Goal: Transaction & Acquisition: Purchase product/service

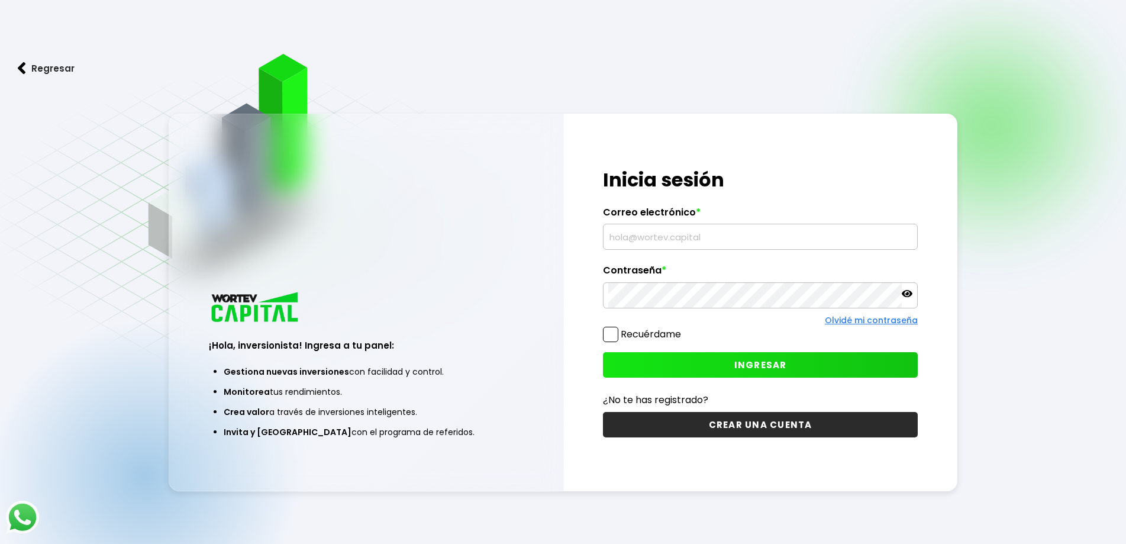
type input "[EMAIL_ADDRESS][PERSON_NAME][DOMAIN_NAME]"
click at [640, 241] on input "[EMAIL_ADDRESS][PERSON_NAME][DOMAIN_NAME]" at bounding box center [760, 236] width 304 height 25
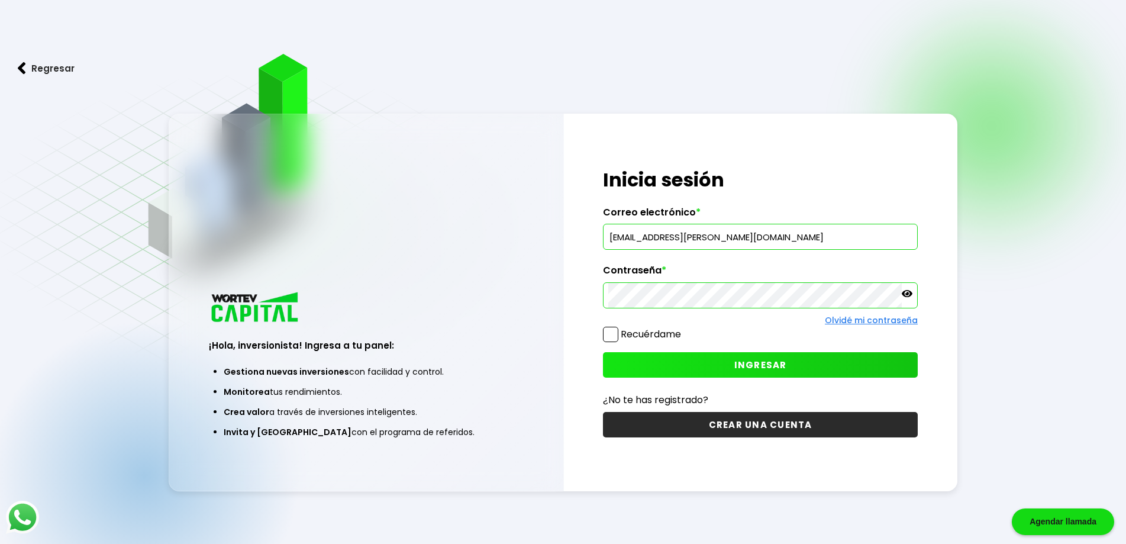
click at [597, 335] on div "¡Hola, inversionista! Ingresa tus credenciales para iniciar sesión Inicia sesió…" at bounding box center [761, 303] width 394 height 378
drag, startPoint x: 610, startPoint y: 335, endPoint x: 688, endPoint y: 356, distance: 81.0
click at [620, 338] on label "Recuérdame" at bounding box center [642, 334] width 78 height 15
click at [684, 328] on input "Recuérdame" at bounding box center [684, 328] width 0 height 0
click at [719, 361] on button "INGRESAR" at bounding box center [760, 364] width 315 height 25
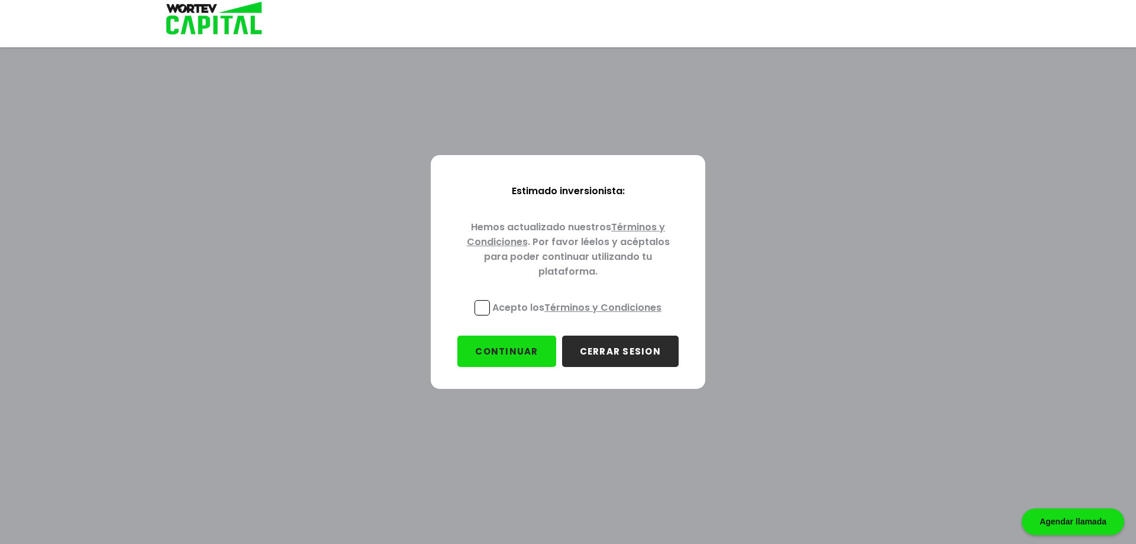
click at [482, 312] on span at bounding box center [482, 307] width 15 height 15
click at [579, 317] on input "Acepto los Términos y Condiciones" at bounding box center [579, 317] width 0 height 0
click at [536, 352] on button "CONTINUAR" at bounding box center [506, 351] width 98 height 31
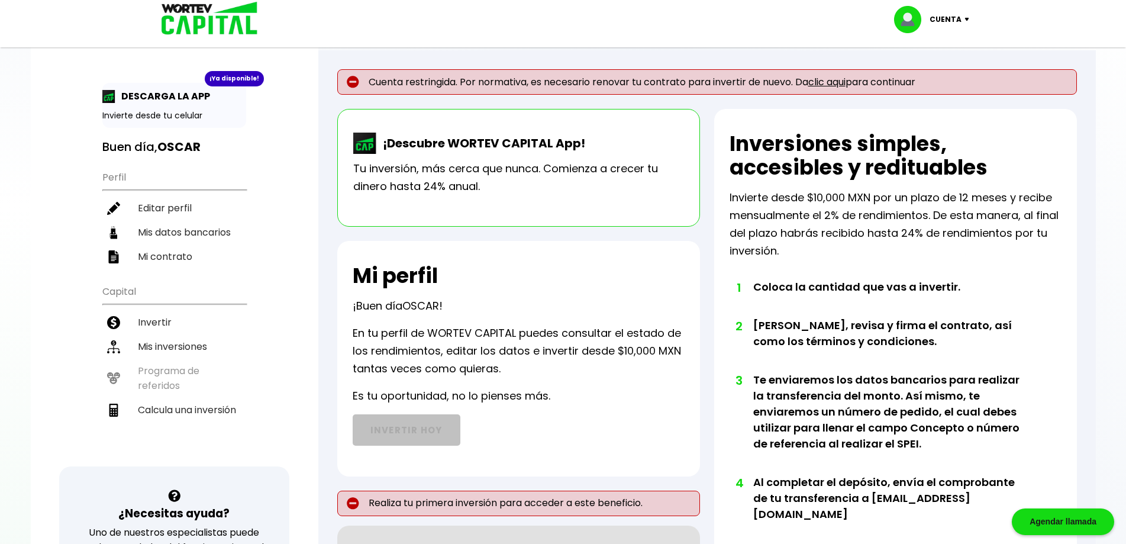
click at [834, 84] on link "clic aqui" at bounding box center [826, 82] width 37 height 14
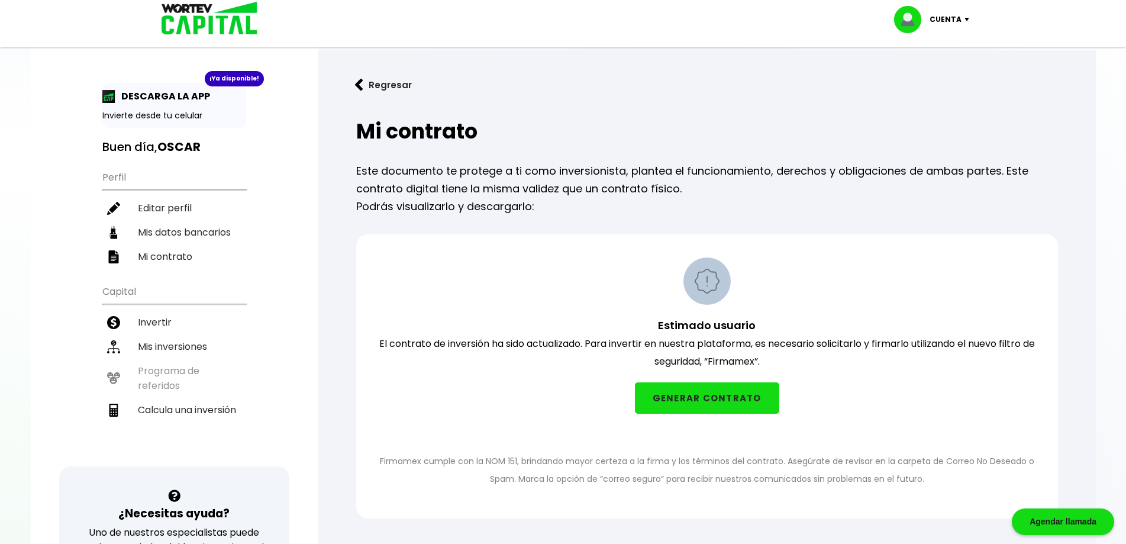
click at [673, 408] on button "GENERAR CONTRATO" at bounding box center [707, 397] width 144 height 31
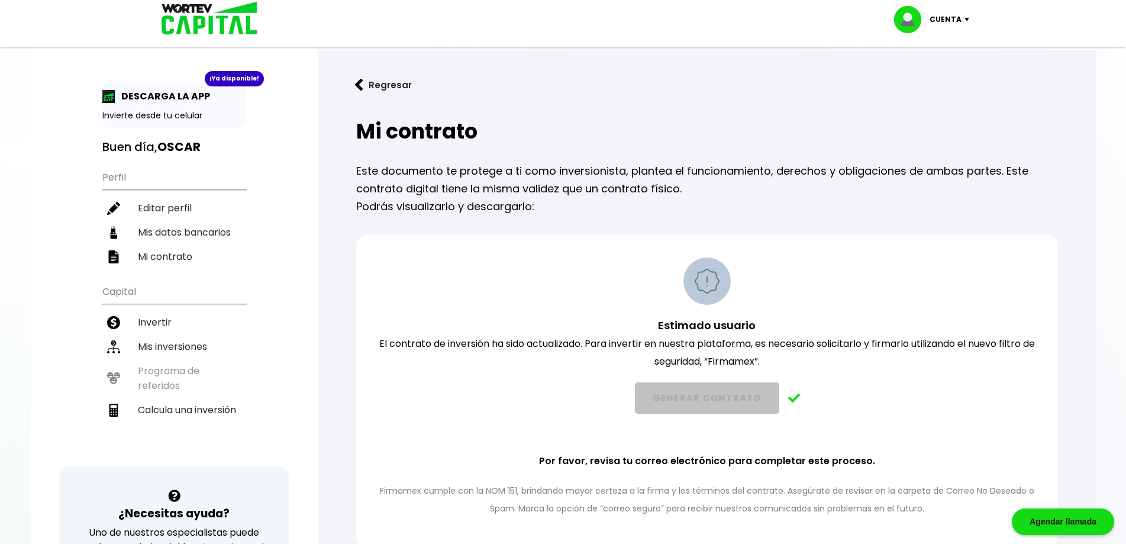
click at [211, 16] on img at bounding box center [205, 19] width 113 height 38
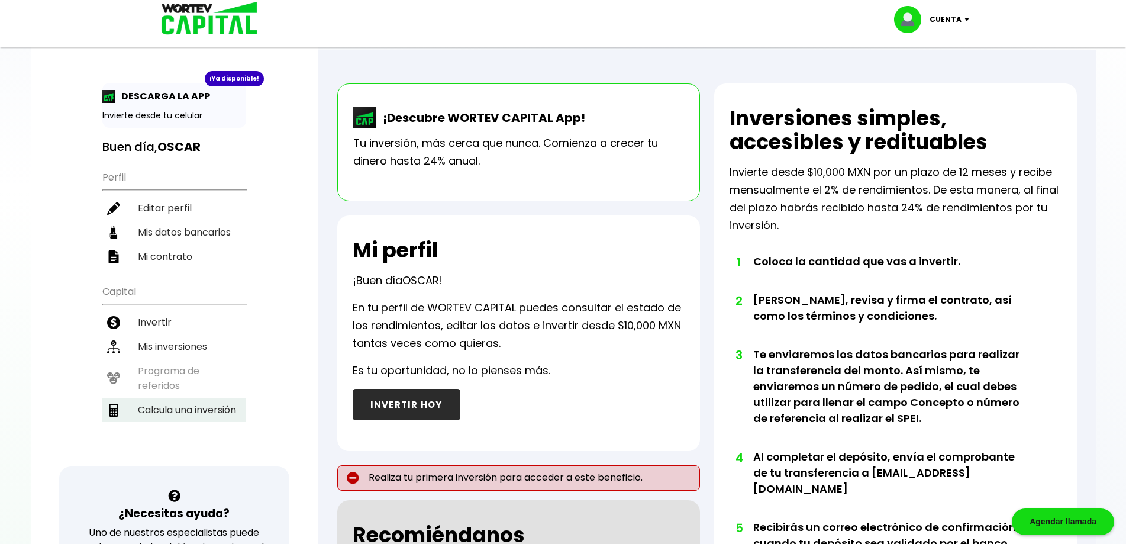
click at [187, 411] on li "Calcula una inversión" at bounding box center [174, 410] width 144 height 24
select select "1"
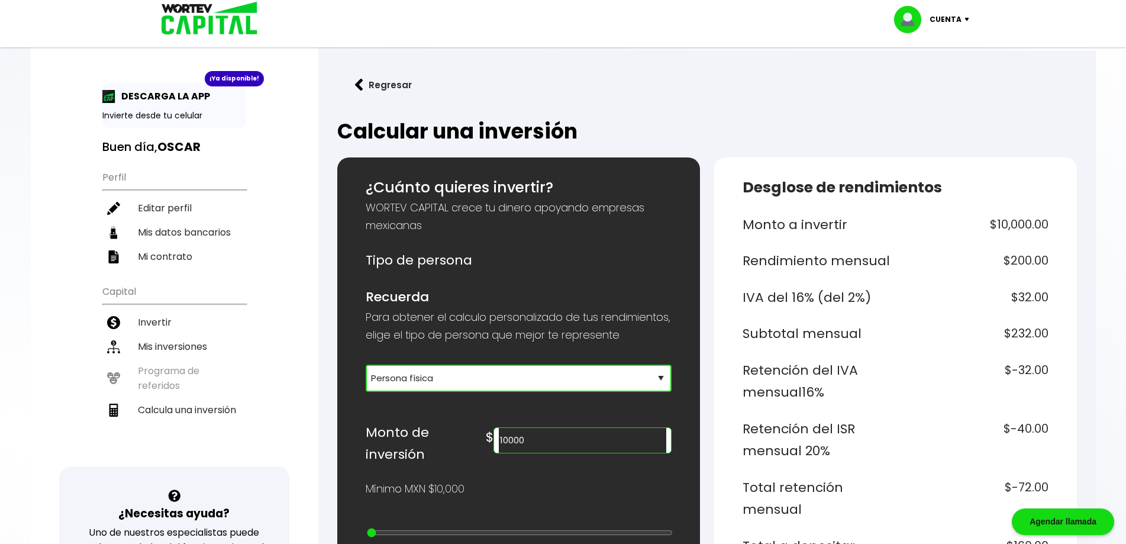
click at [483, 392] on select "Selecciona tu tipo de persona Persona Física que emite factura Persona física P…" at bounding box center [519, 378] width 306 height 27
click at [498, 81] on link "Regresar" at bounding box center [707, 84] width 740 height 31
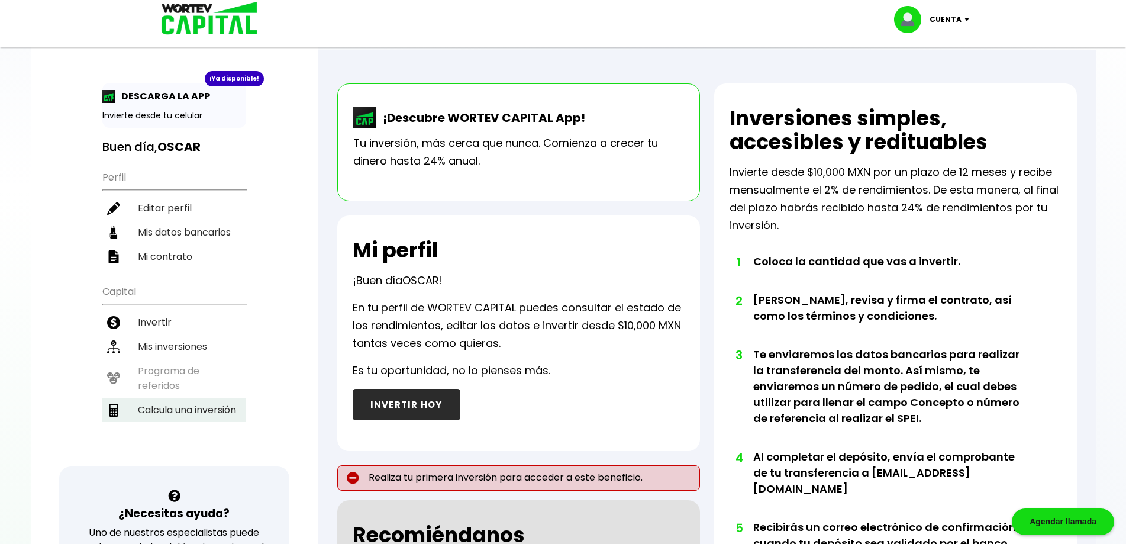
click at [160, 408] on li "Calcula una inversión" at bounding box center [174, 410] width 144 height 24
select select "1"
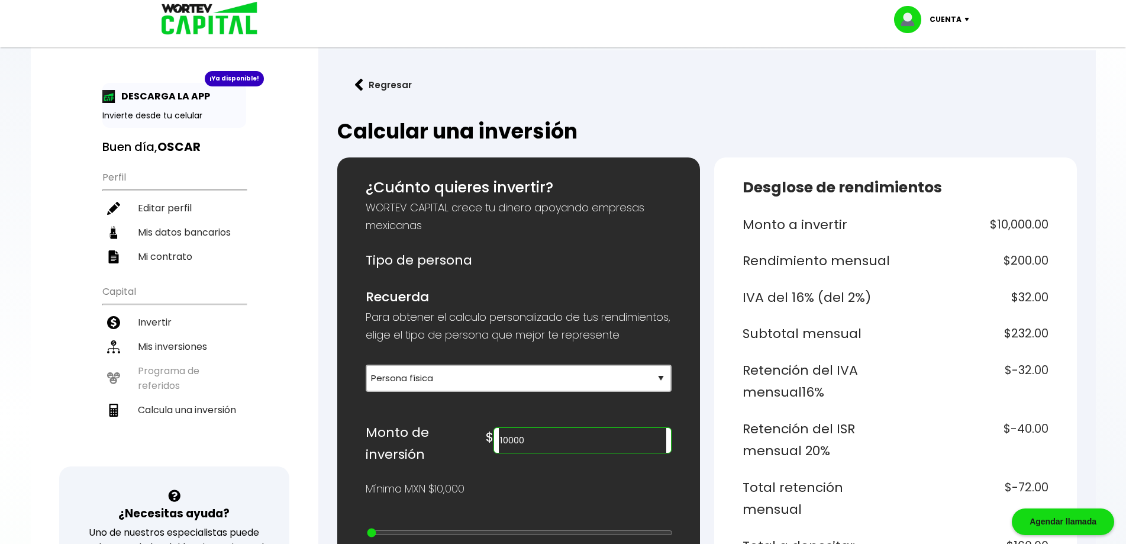
click at [601, 453] on input "10000" at bounding box center [582, 440] width 167 height 25
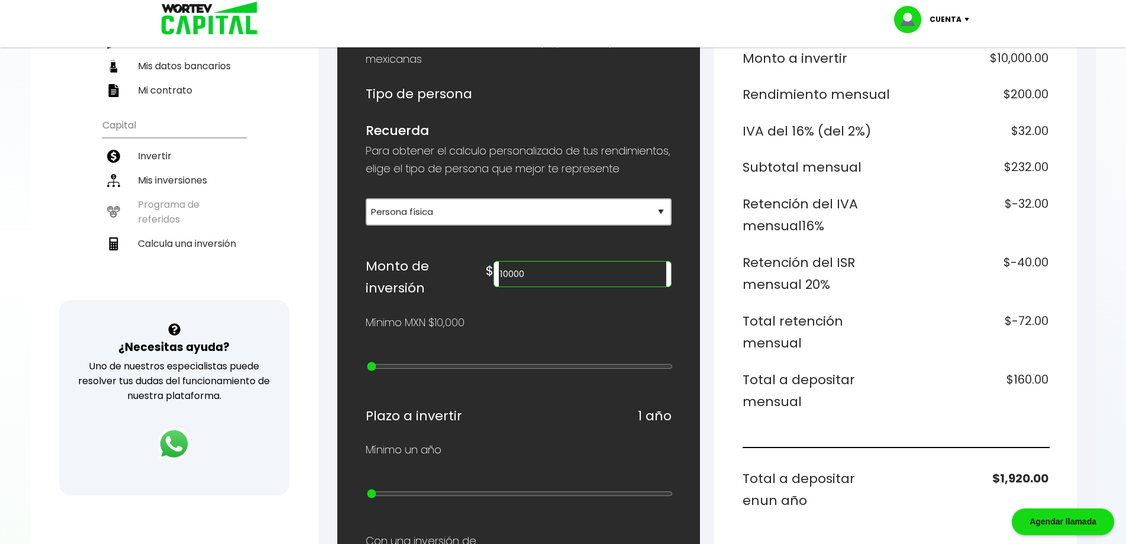
scroll to position [178, 0]
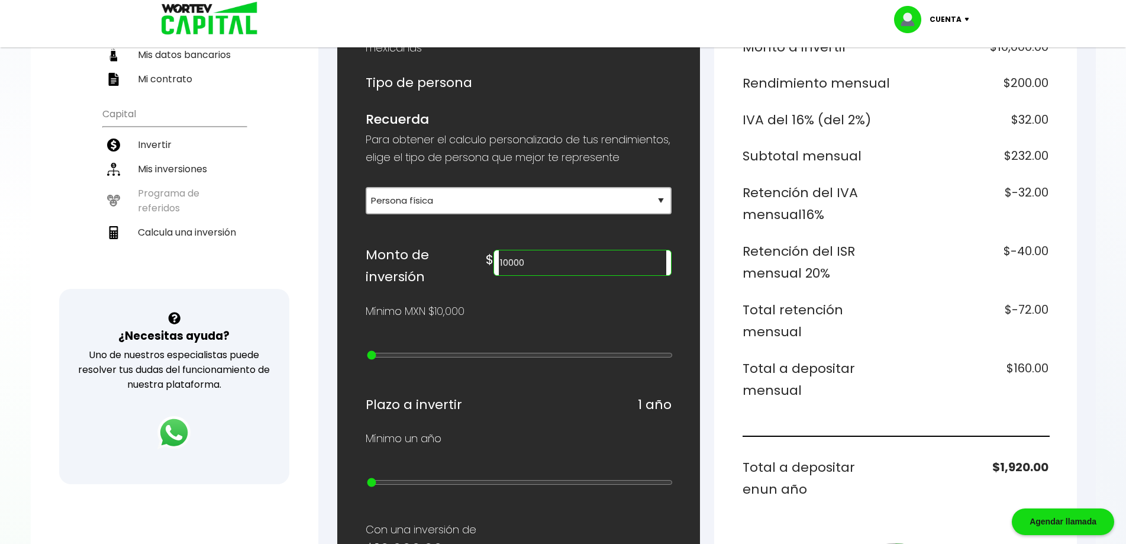
type input "20000"
type input "1"
type input "30000"
type input "2"
type input "40000"
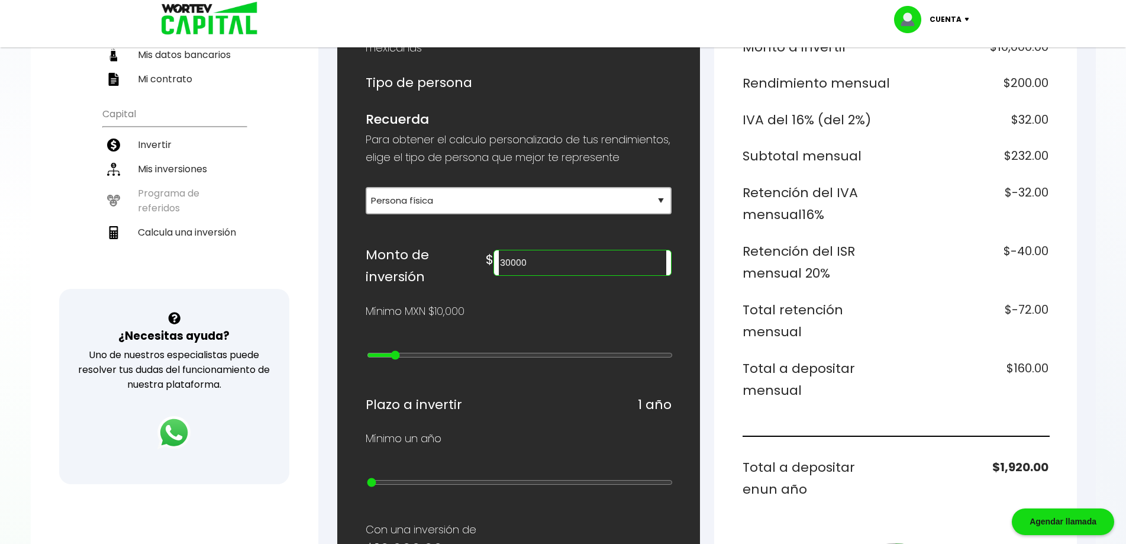
type input "3"
type input "50000"
type input "4"
type input "60000"
type input "5"
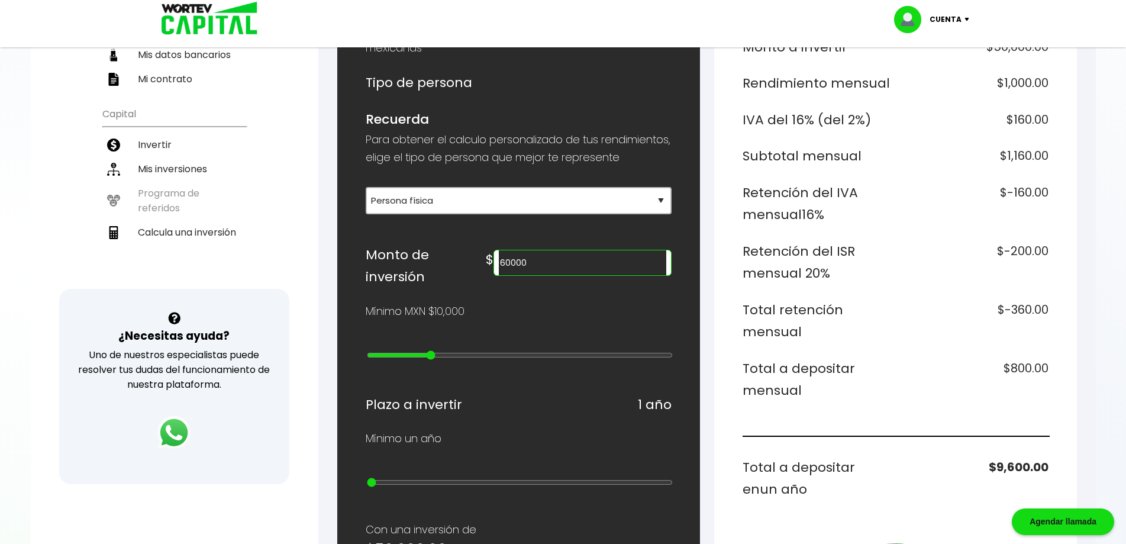
type input "70000"
type input "6"
type input "80000"
type input "7"
type input "90000"
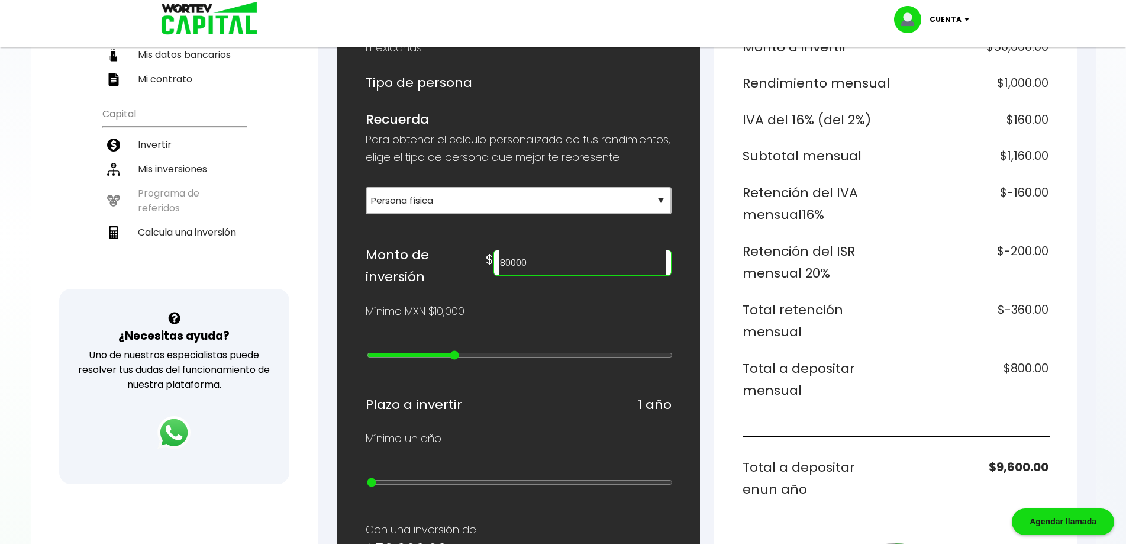
type input "8"
type input "200000"
type input "10"
type input "300000"
type input "11"
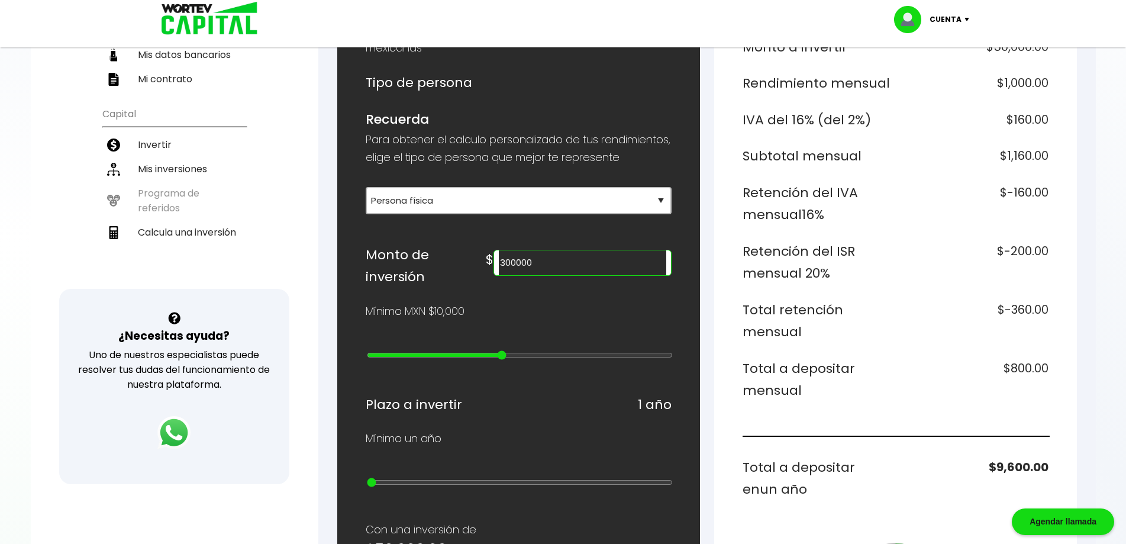
type input "400000"
type input "12"
type input "500000"
type input "13"
type input "600000"
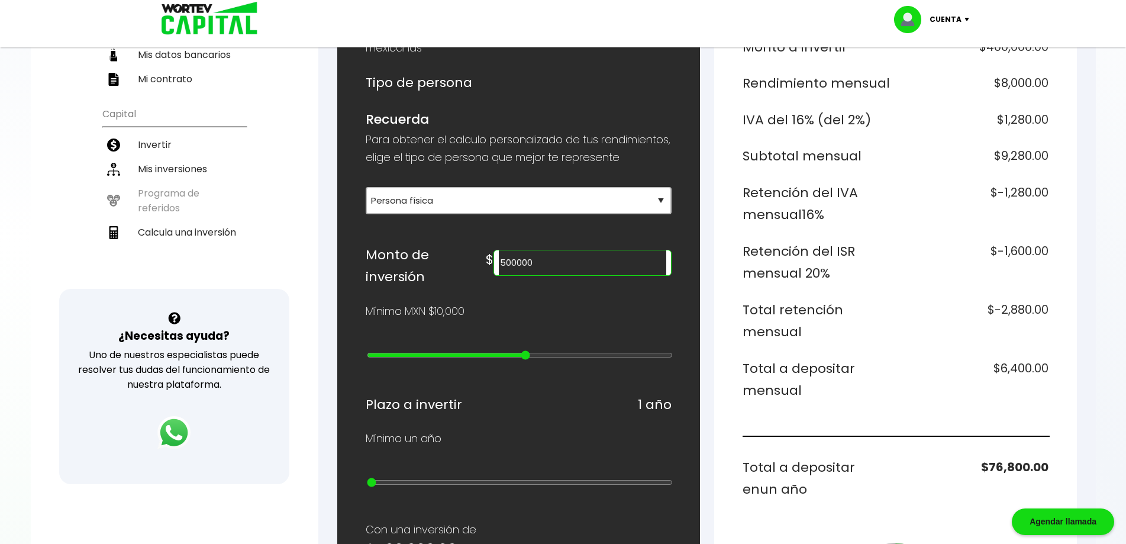
type input "14"
type input "700000"
type input "15"
type input "800000"
type input "16"
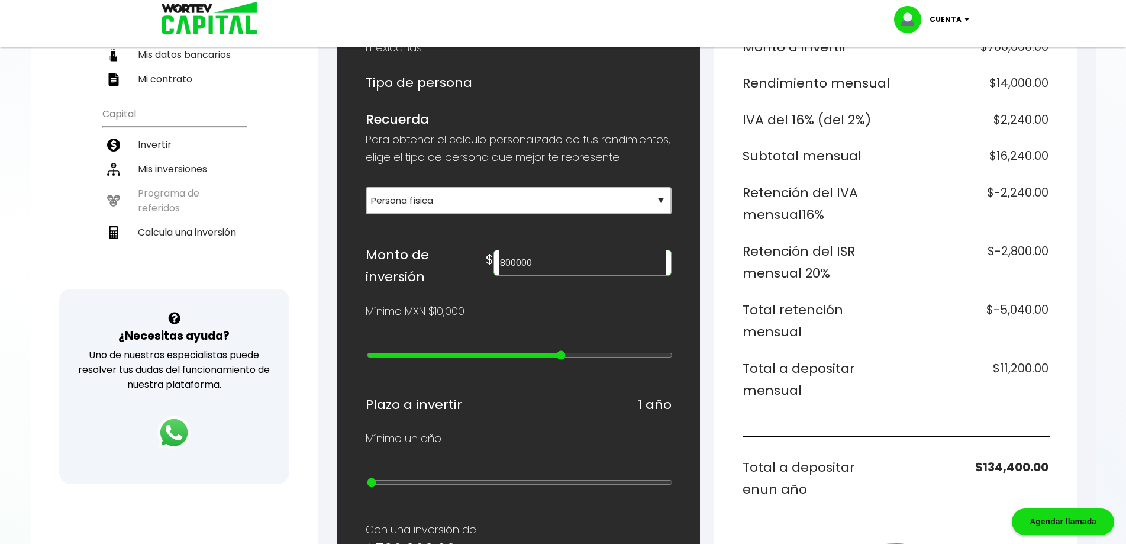
type input "900000"
type input "17"
type input "1000000"
type input "18"
type input "2000000"
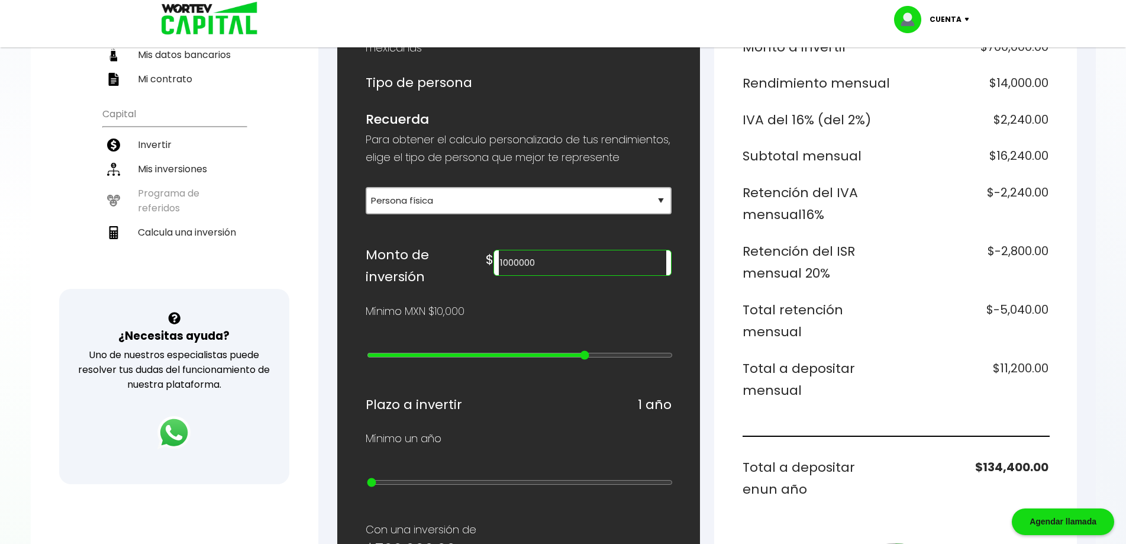
type input "19"
type input "3000000"
type input "20"
type input "4000000"
type input "21"
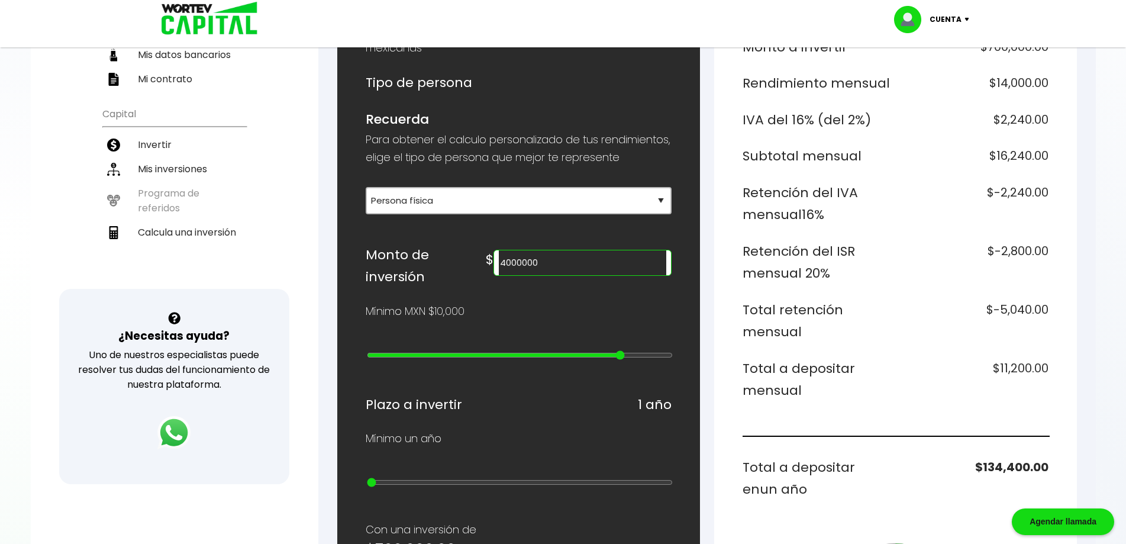
type input "5000000"
type input "22"
type input "10000000"
type input "23"
type input "15000000"
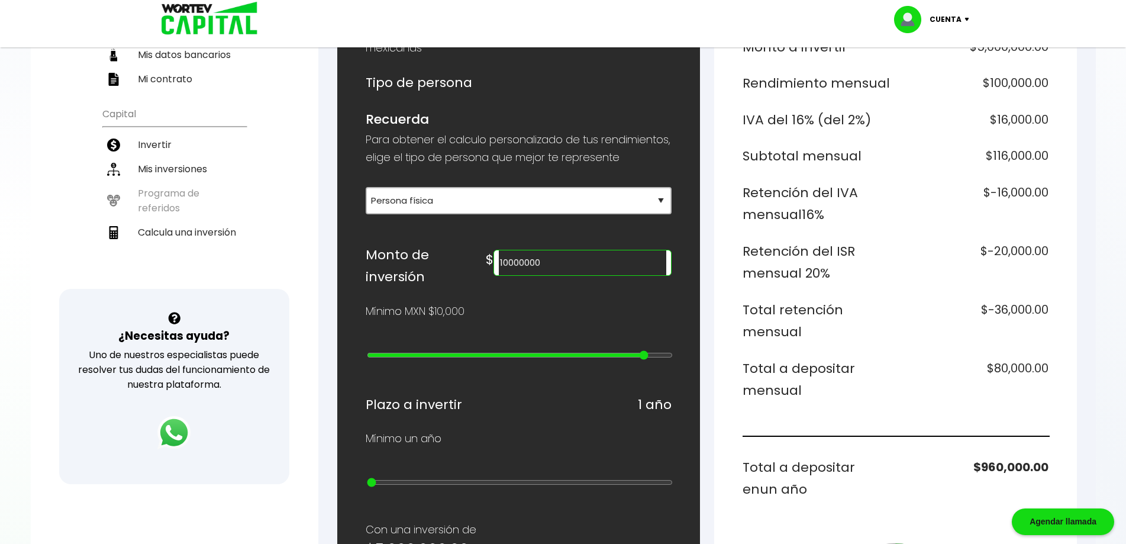
type input "24"
type input "20000000"
drag, startPoint x: 373, startPoint y: 357, endPoint x: 669, endPoint y: 358, distance: 295.9
type input "25"
click at [669, 358] on input "range" at bounding box center [520, 354] width 306 height 9
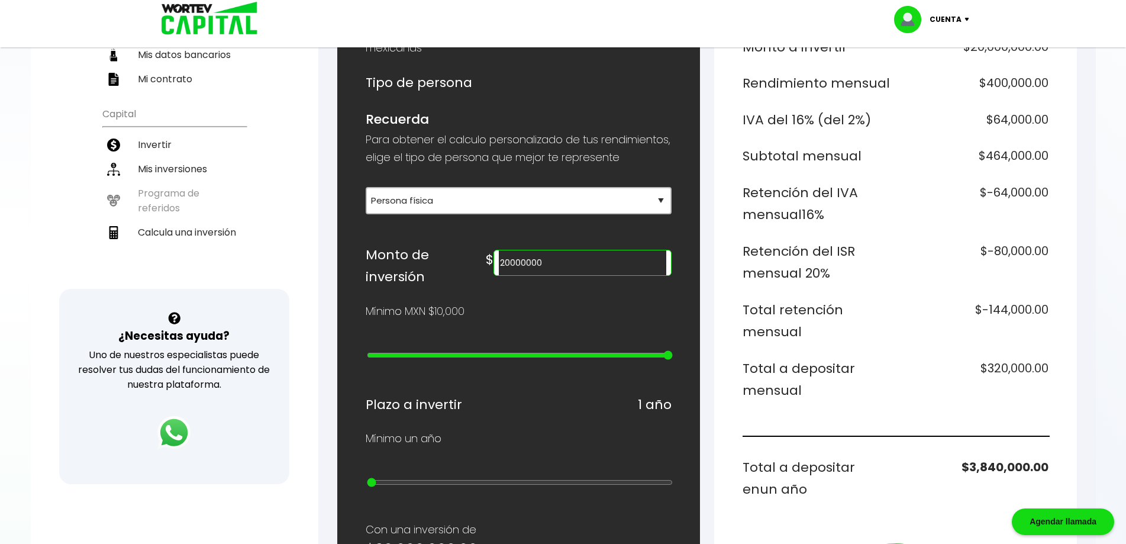
type input "15000000"
type input "24"
type input "10000000"
type input "23"
type input "5000000"
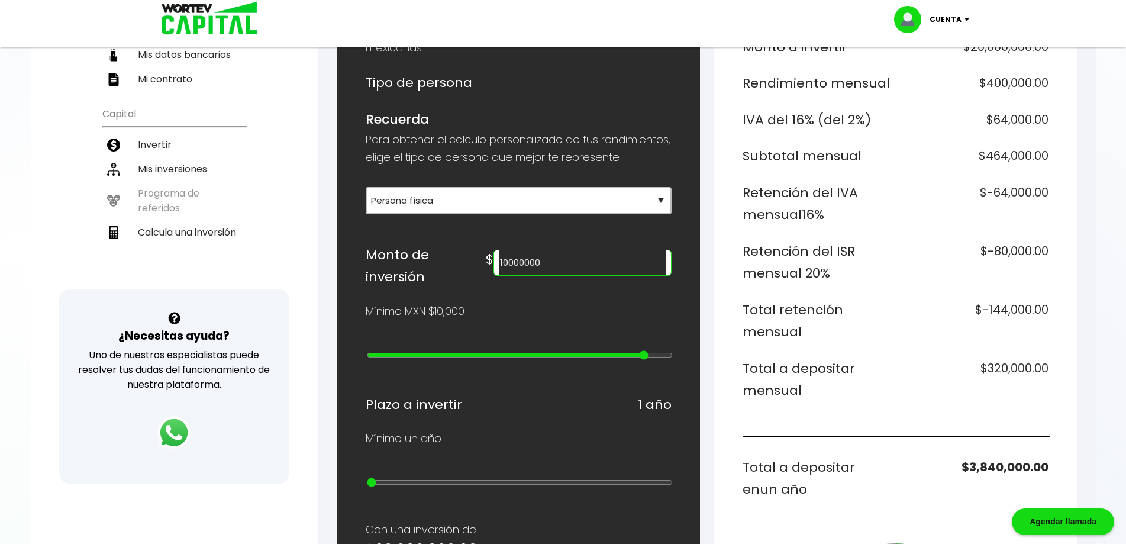
type input "22"
type input "3000000"
type input "20"
type input "2000000"
type input "19"
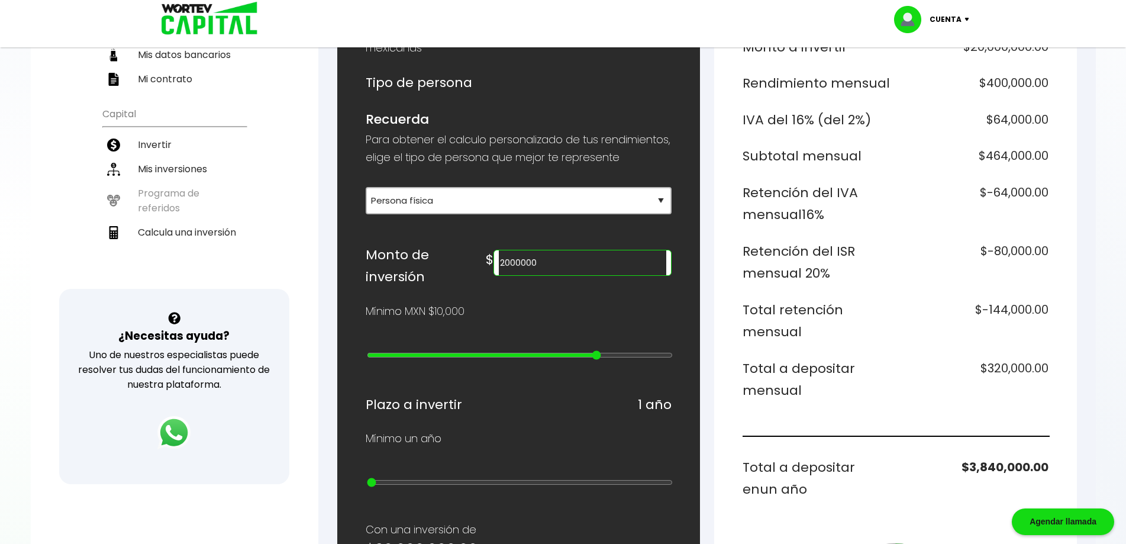
type input "900000"
type input "17"
type input "500000"
type input "13"
type input "200000"
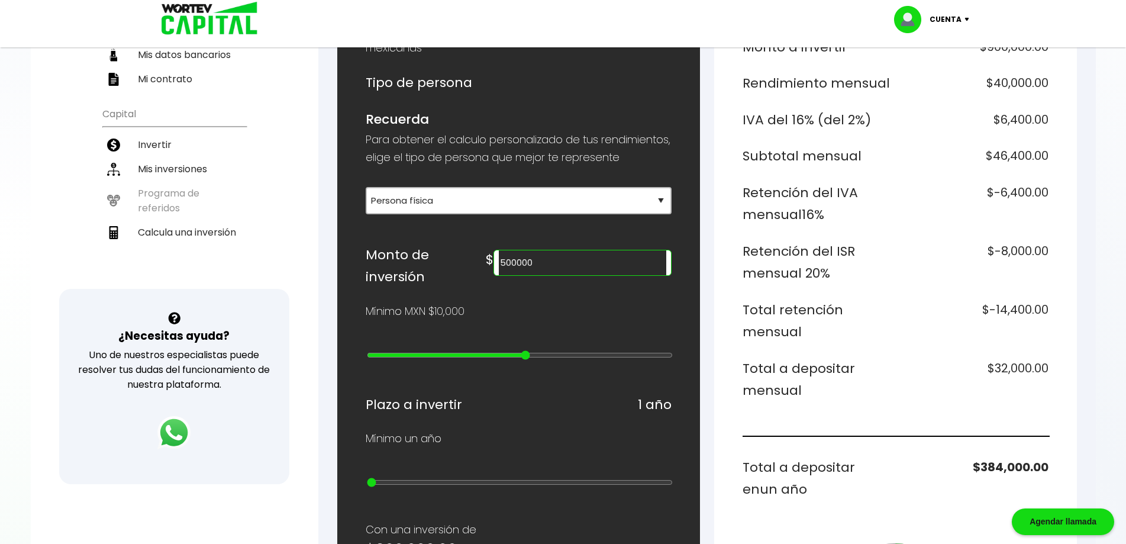
type input "10"
type input "70000"
type input "6"
type input "40000"
type input "3"
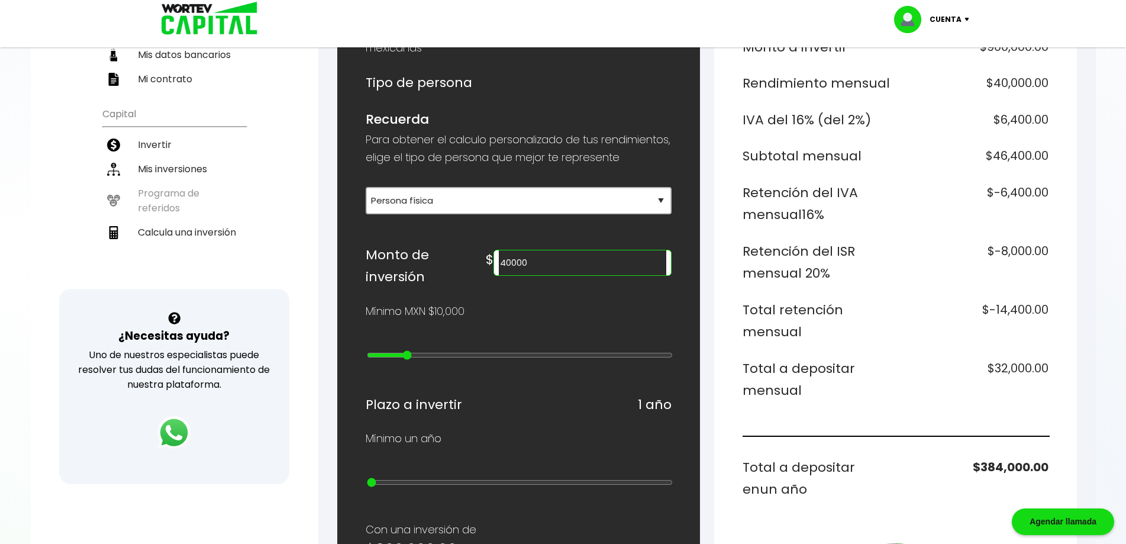
type input "20000"
type input "1"
type input "10000"
drag, startPoint x: 660, startPoint y: 361, endPoint x: 292, endPoint y: 381, distance: 368.0
type input "0"
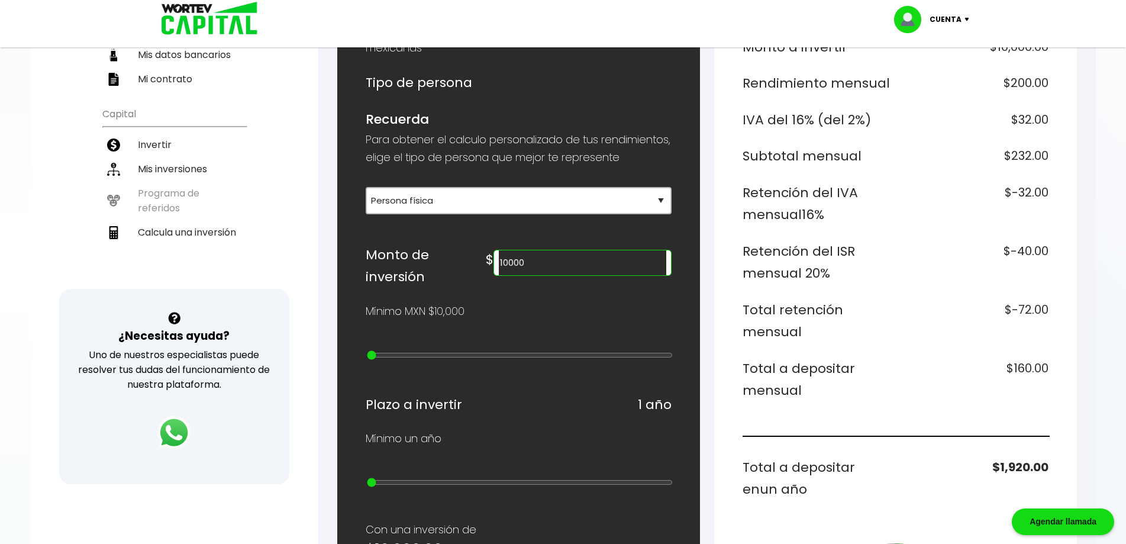
click at [367, 360] on input "range" at bounding box center [520, 354] width 306 height 9
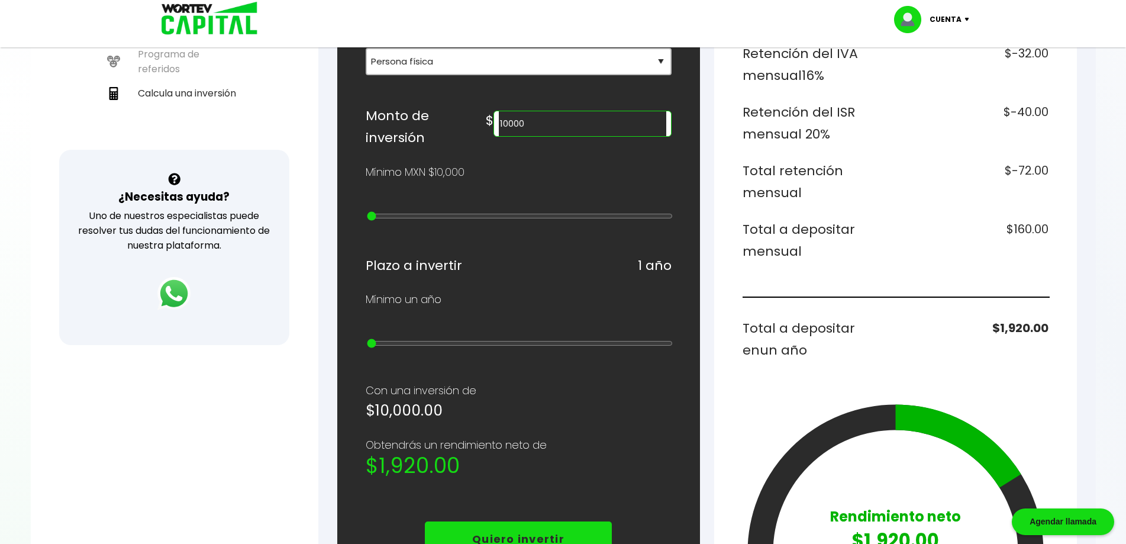
scroll to position [296, 0]
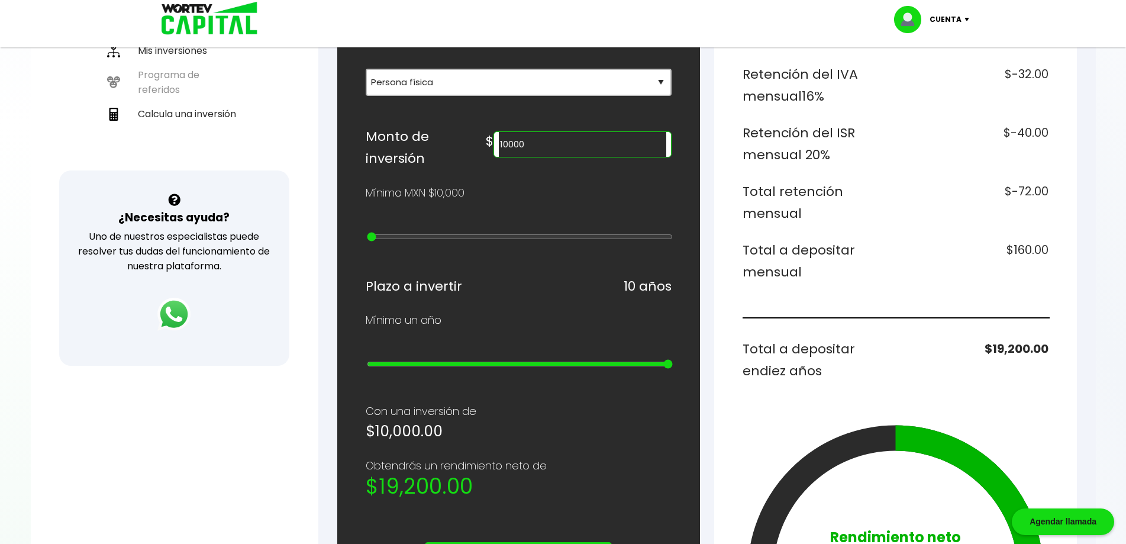
drag, startPoint x: 372, startPoint y: 369, endPoint x: 662, endPoint y: 371, distance: 290.0
type input "10"
click at [662, 369] on input "range" at bounding box center [520, 363] width 306 height 9
type input "20000"
type input "1"
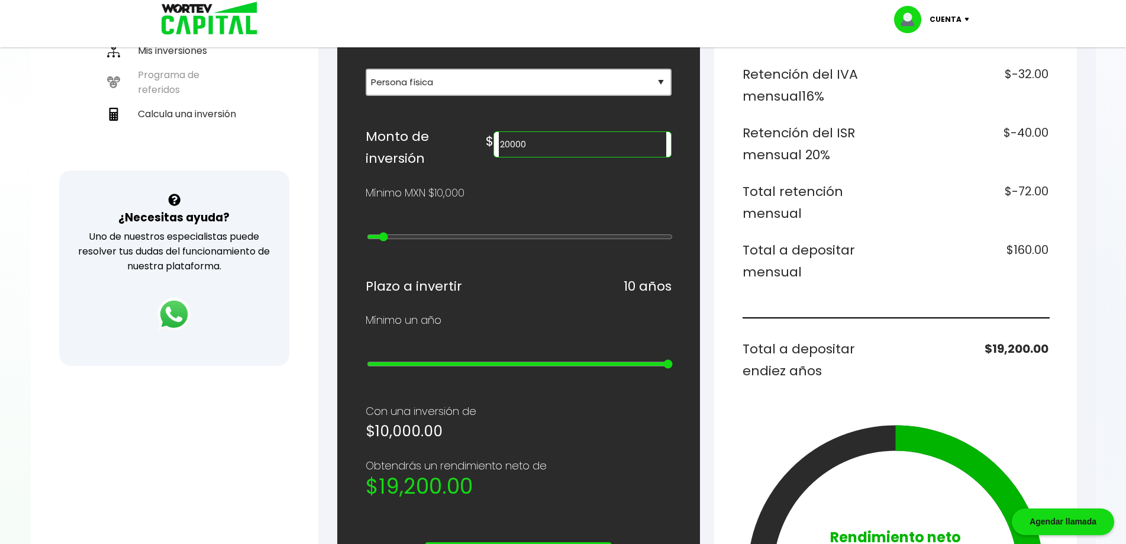
type input "30000"
type input "2"
type input "40000"
type input "3"
type input "50000"
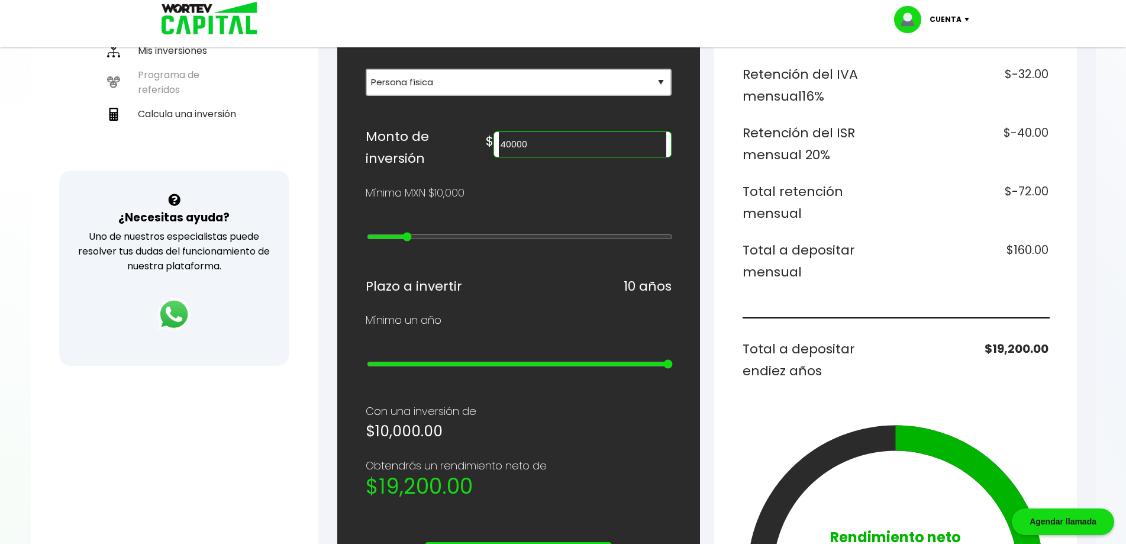
type input "4"
type input "70000"
type input "6"
type input "90000"
type input "8"
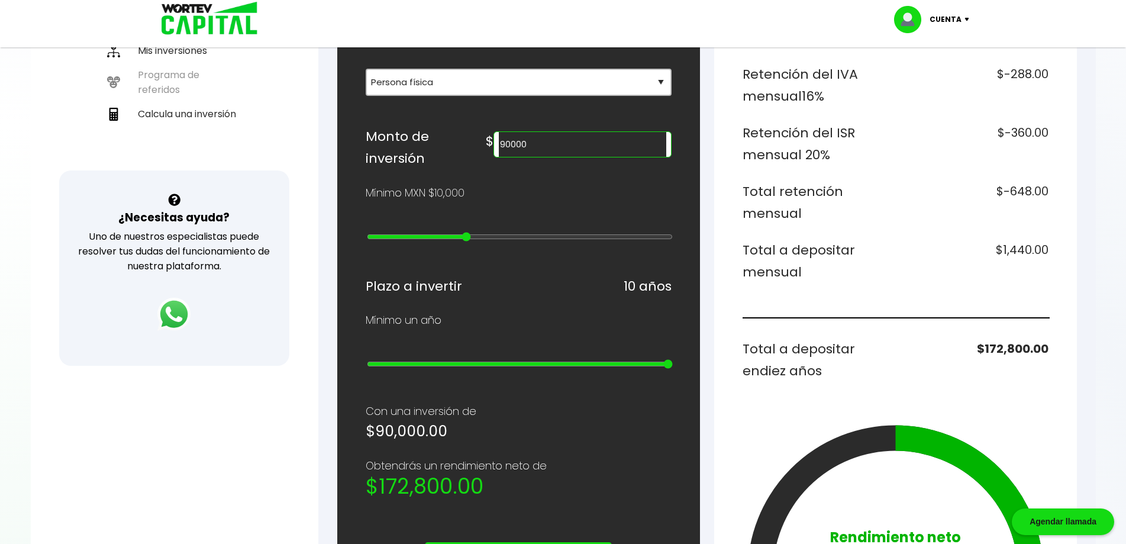
type input "100000"
type input "9"
type input "200000"
type input "10"
type input "300000"
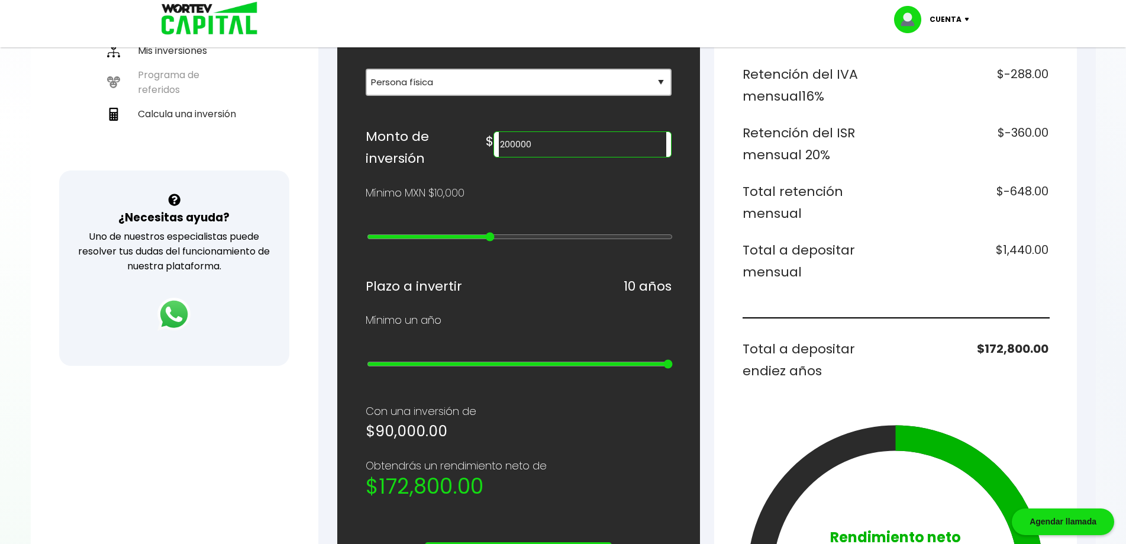
type input "11"
type input "400000"
type input "12"
type input "600000"
type input "14"
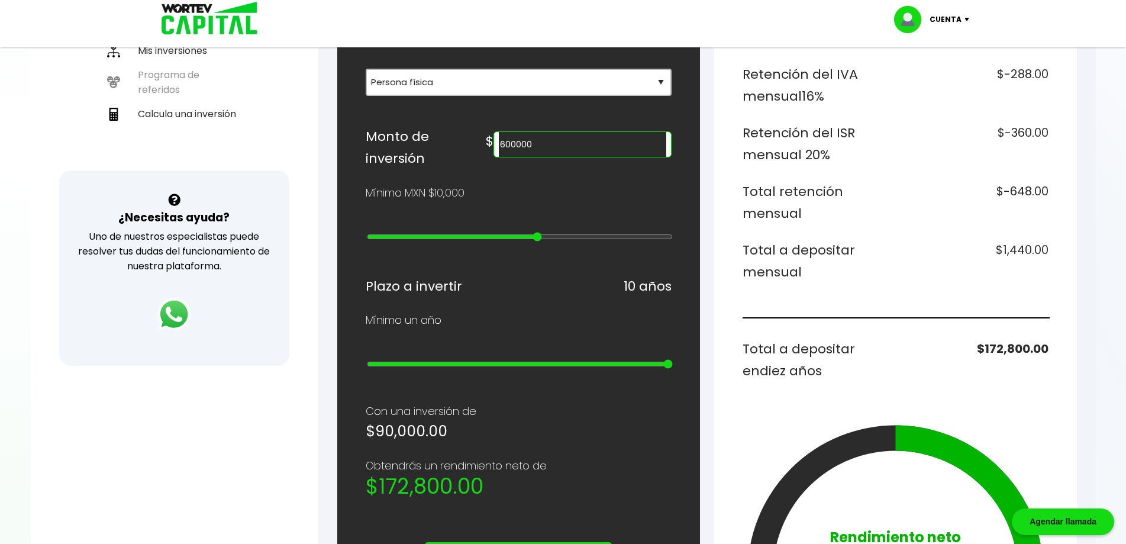
type input "800000"
type input "16"
type input "900000"
type input "17"
type input "1000000"
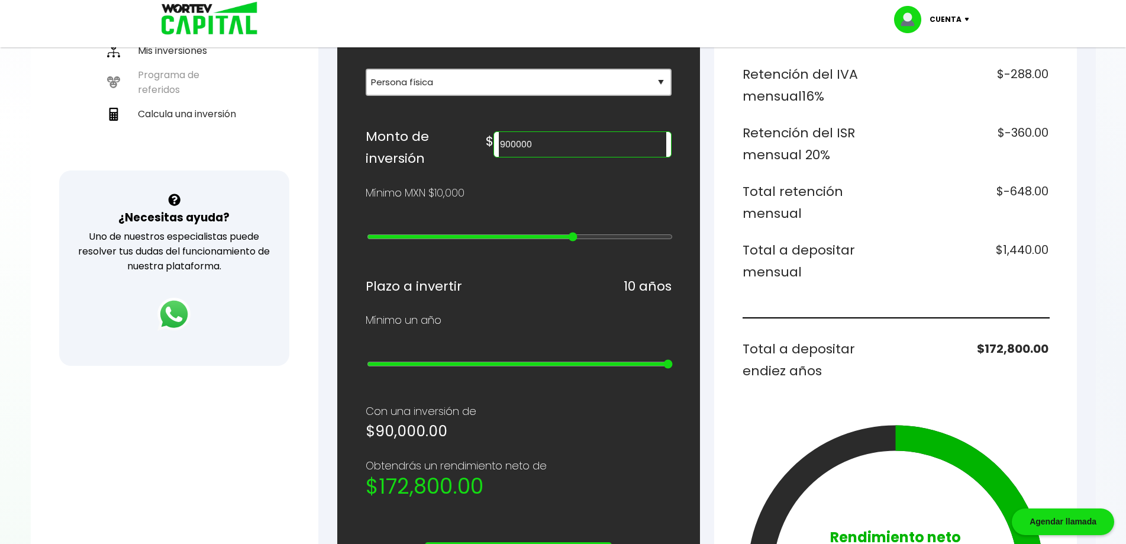
type input "18"
type input "2000000"
type input "19"
type input "3000000"
type input "20"
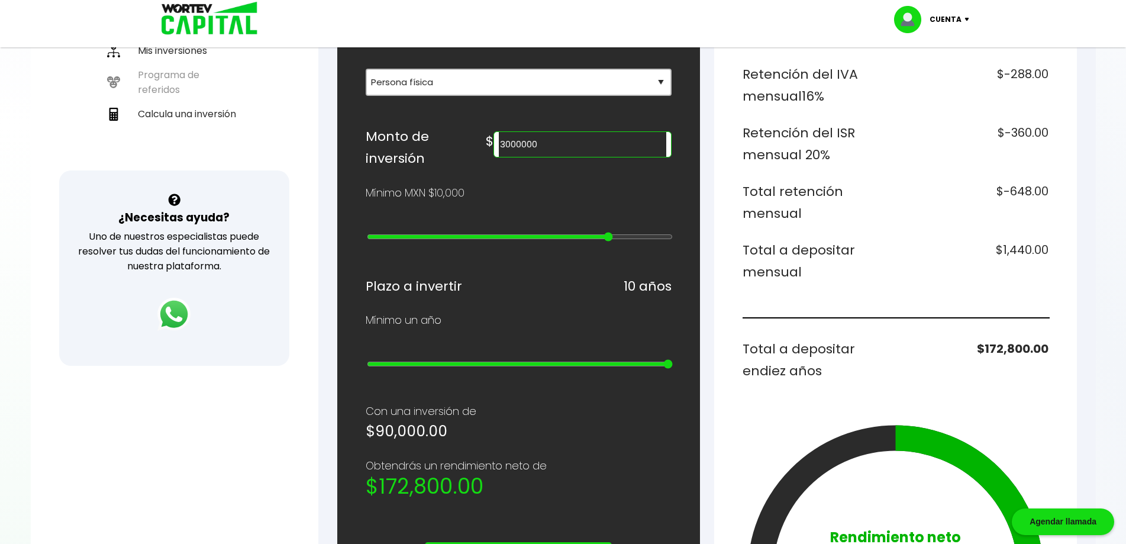
type input "4000000"
type input "21"
type input "5000000"
type input "22"
type input "10000000"
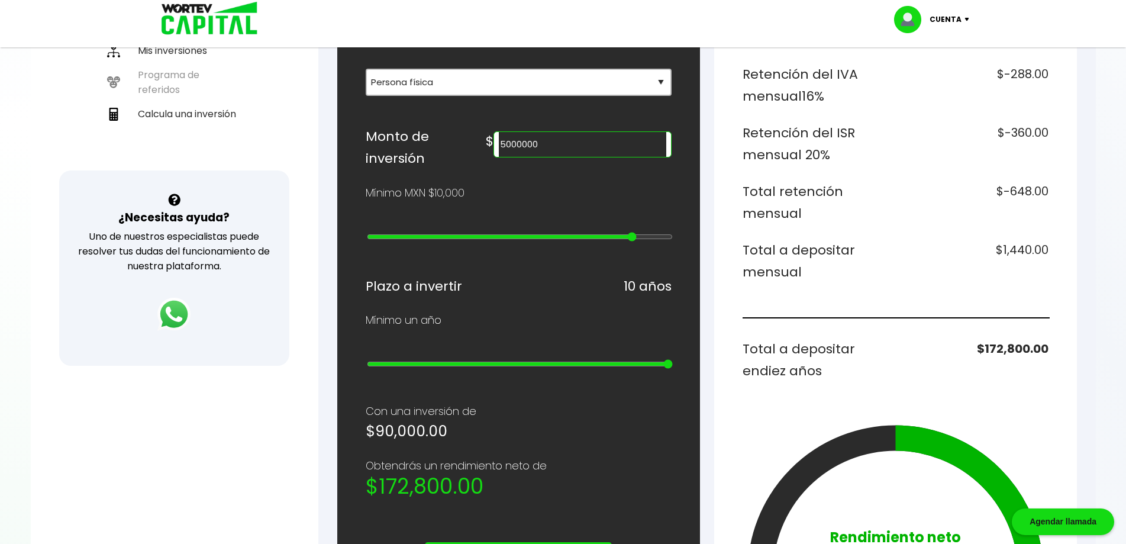
type input "23"
type input "15000000"
type input "24"
type input "20000000"
type input "25"
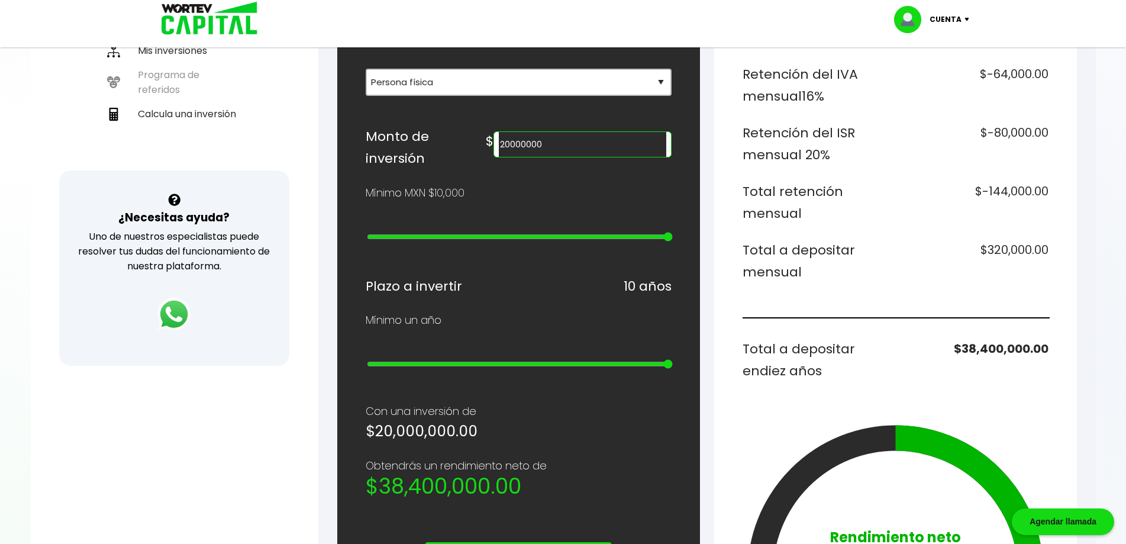
type input "15000000"
type input "24"
type input "10000000"
type input "23"
type input "4000000"
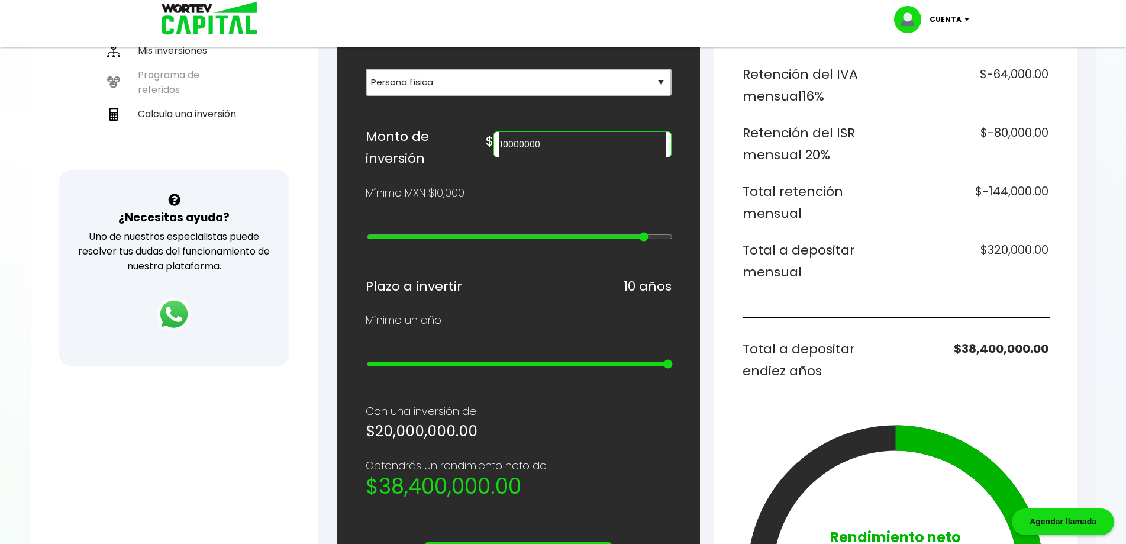
type input "21"
type input "2000000"
type input "19"
type input "900000"
type input "17"
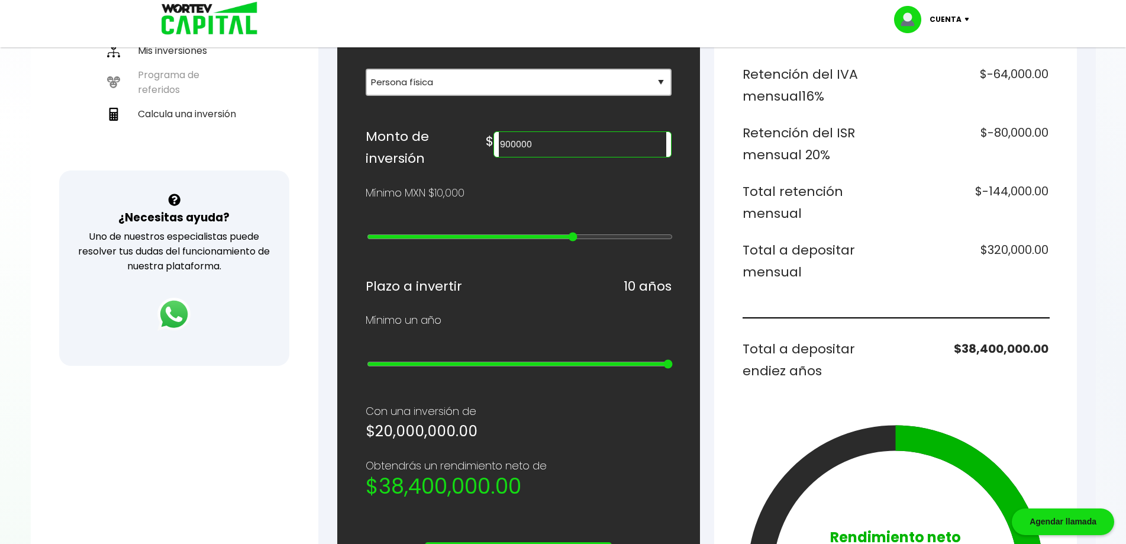
type input "800000"
type input "16"
type input "500000"
type input "13"
type input "400000"
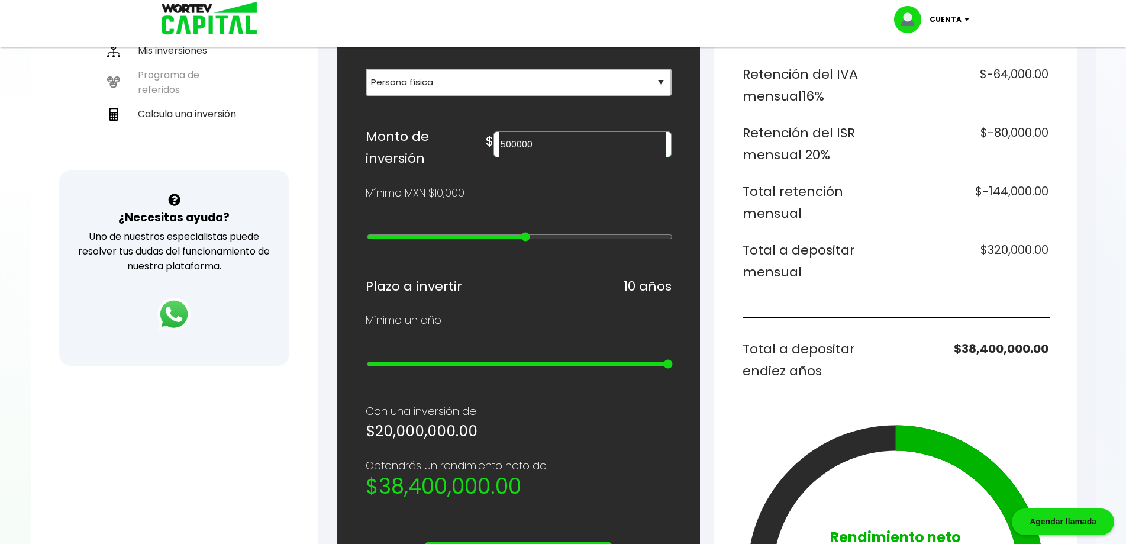
type input "12"
type input "200000"
type input "10"
type input "100000"
type input "9"
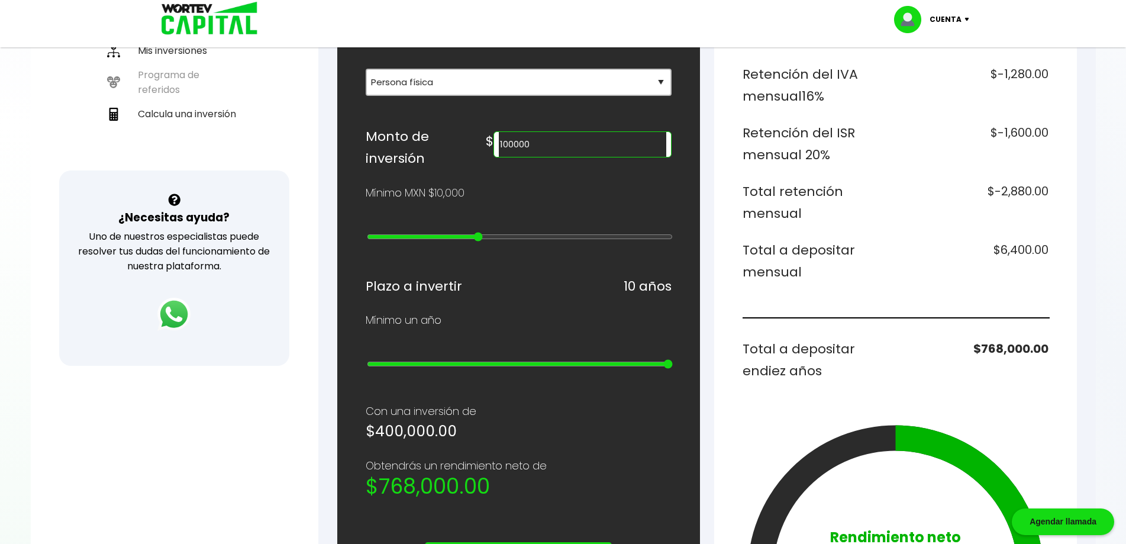
type input "90000"
type input "8"
type input "80000"
type input "7"
type input "70000"
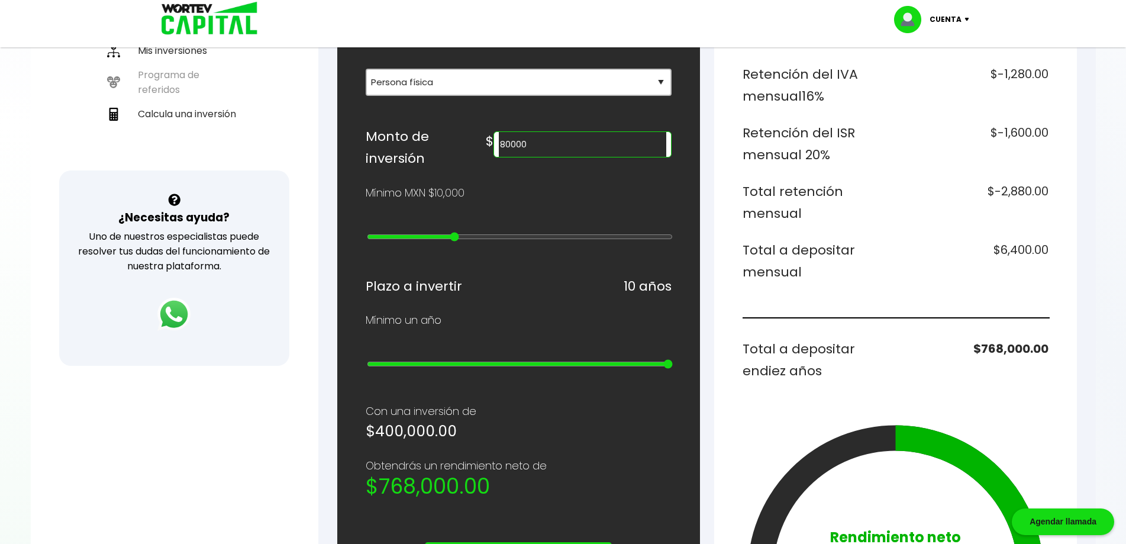
type input "6"
type input "60000"
type input "5"
type input "50000"
type input "4"
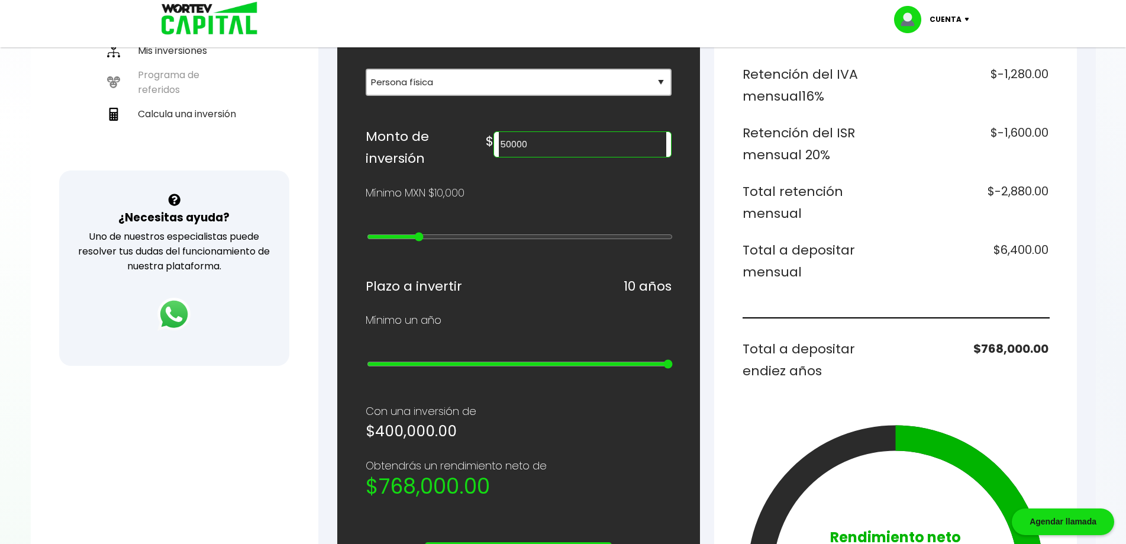
type input "40000"
type input "3"
type input "30000"
type input "2"
type input "20000"
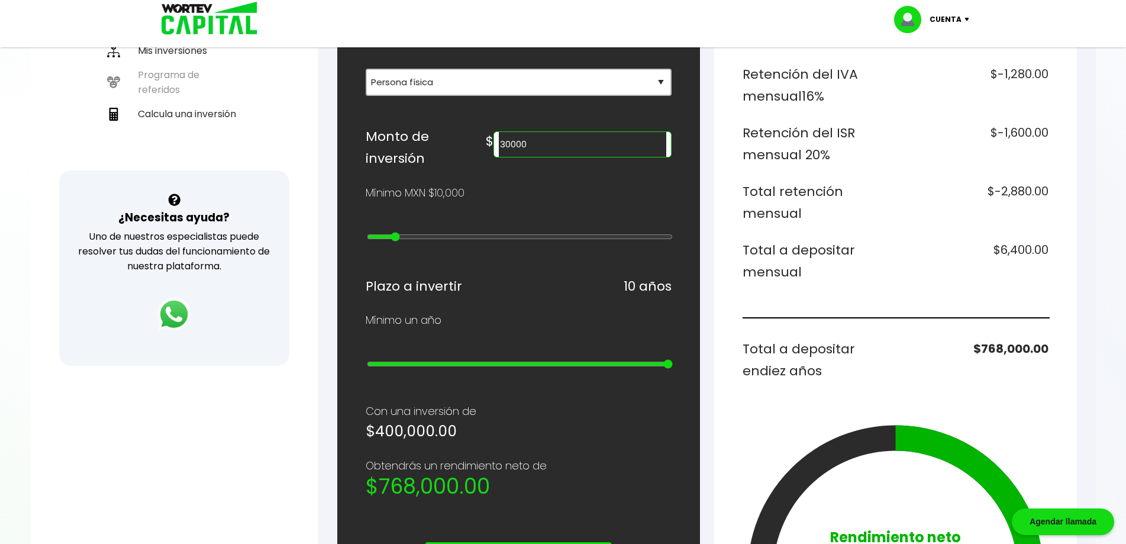
type input "1"
type input "10000"
type input "0"
drag, startPoint x: 460, startPoint y: 240, endPoint x: 338, endPoint y: 251, distance: 123.0
click at [367, 241] on input "range" at bounding box center [520, 236] width 306 height 9
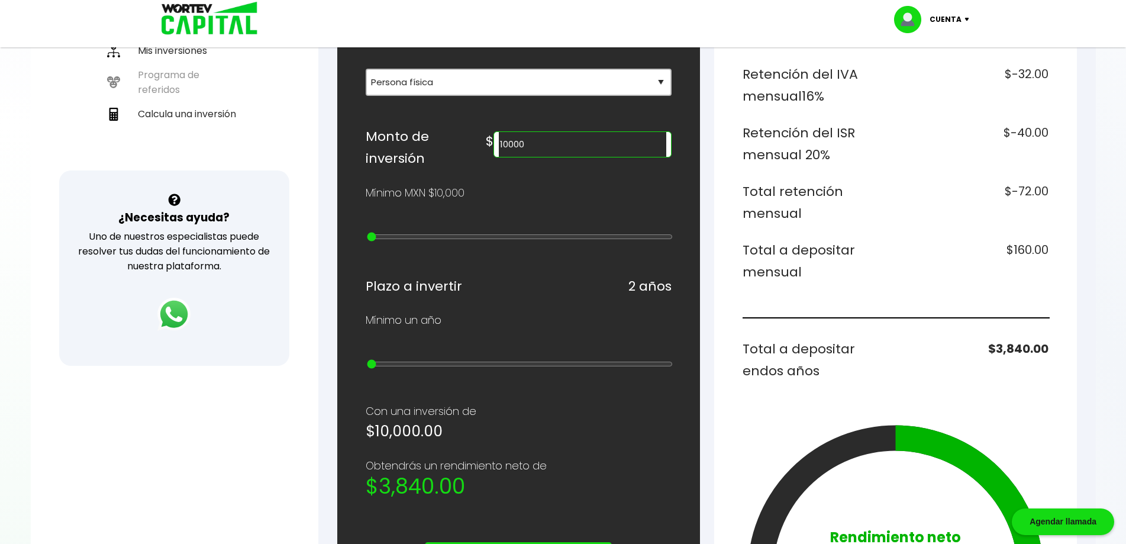
drag, startPoint x: 652, startPoint y: 373, endPoint x: 346, endPoint y: 373, distance: 305.9
type input "1"
click at [367, 369] on input "range" at bounding box center [520, 363] width 306 height 9
type input "20000"
type input "1"
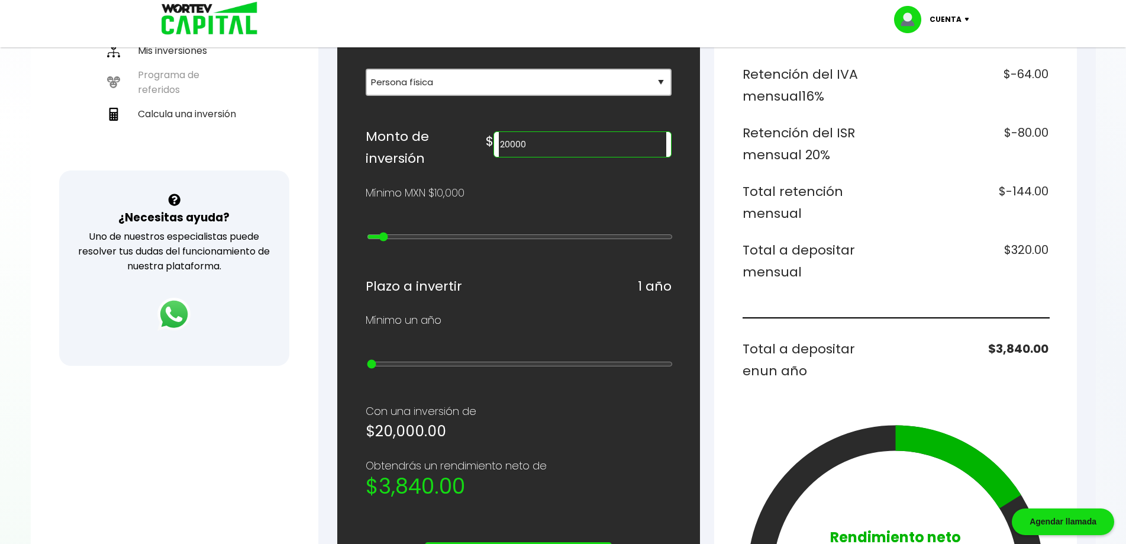
type input "10000"
type input "0"
drag, startPoint x: 384, startPoint y: 244, endPoint x: 373, endPoint y: 246, distance: 10.8
click at [373, 241] on input "range" at bounding box center [520, 236] width 306 height 9
click at [577, 157] on input "10000" at bounding box center [582, 144] width 167 height 25
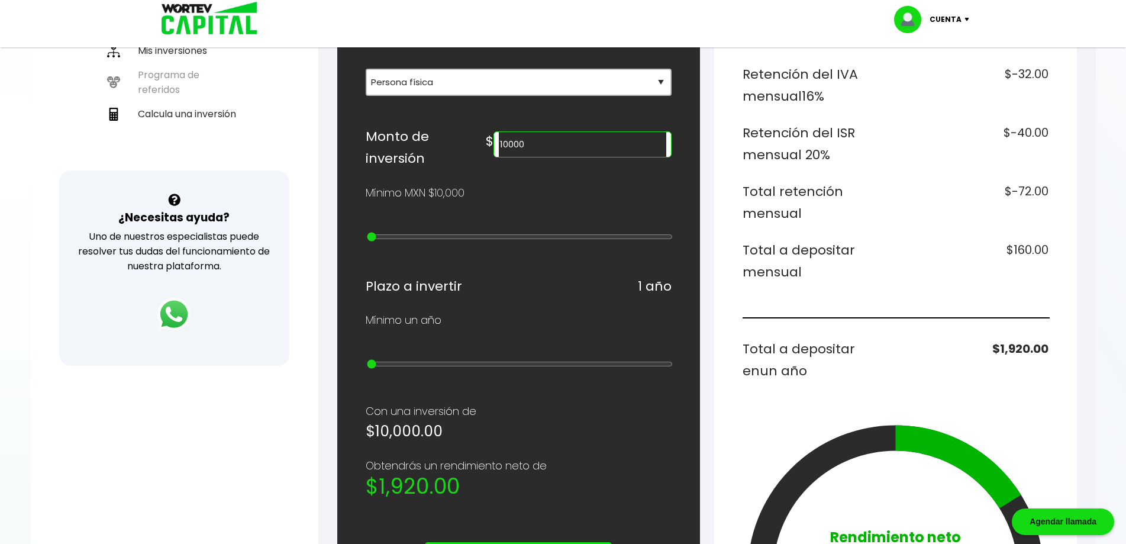
click at [577, 157] on input "10000" at bounding box center [582, 144] width 167 height 25
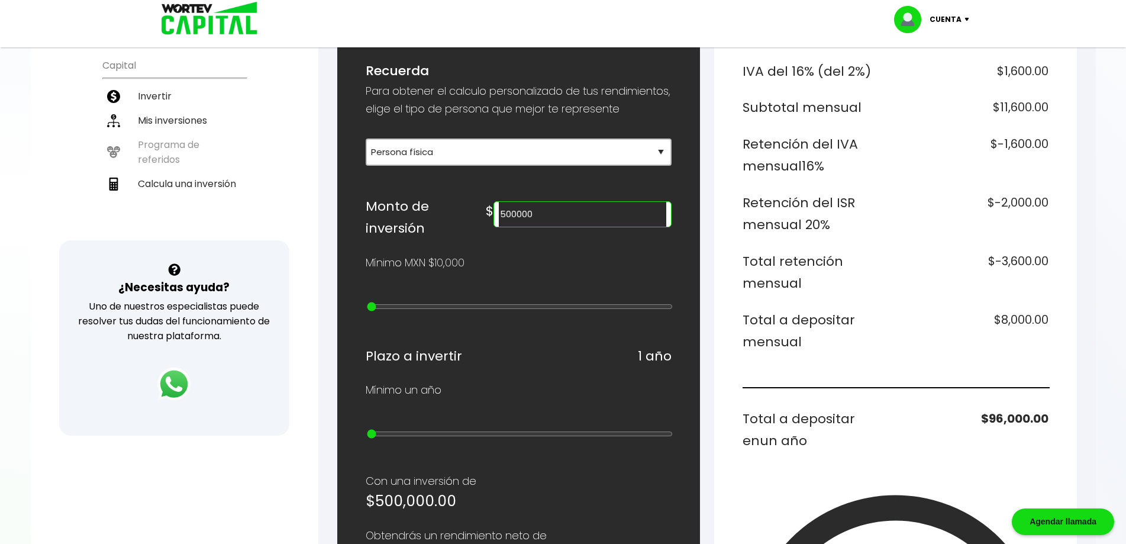
scroll to position [237, 0]
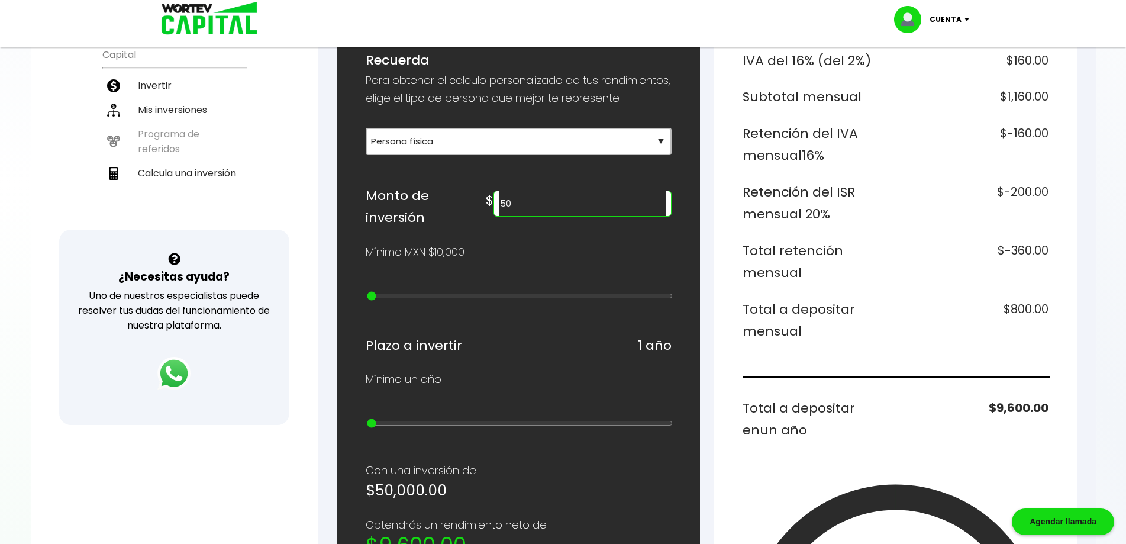
type input "5"
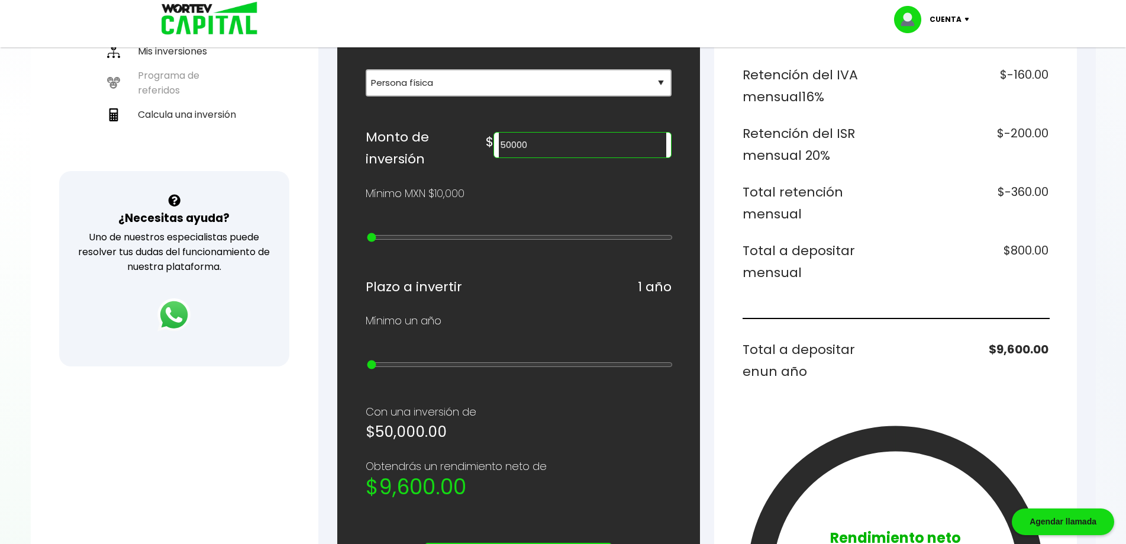
scroll to position [296, 0]
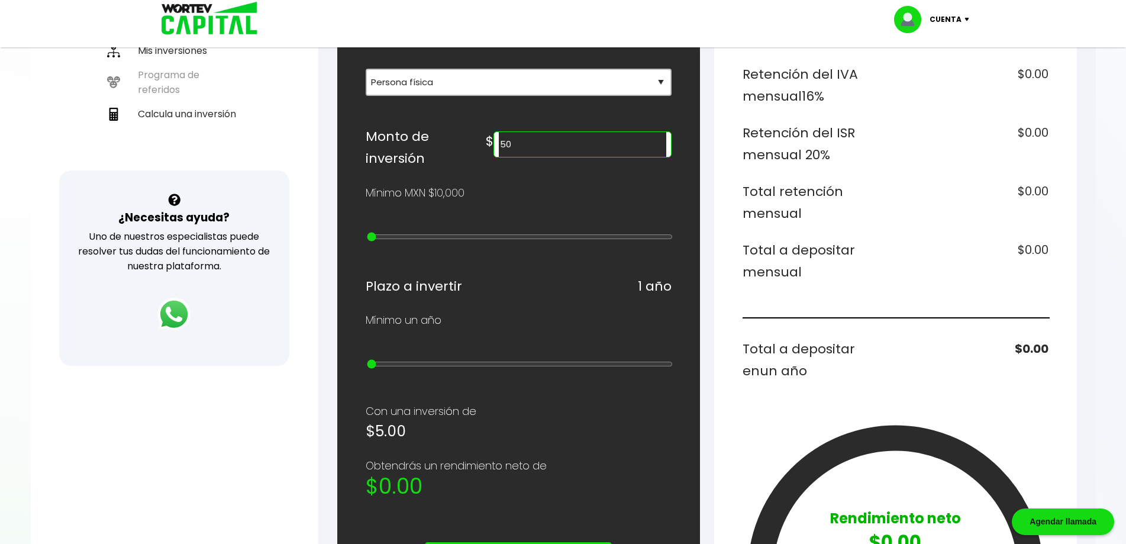
type input "5"
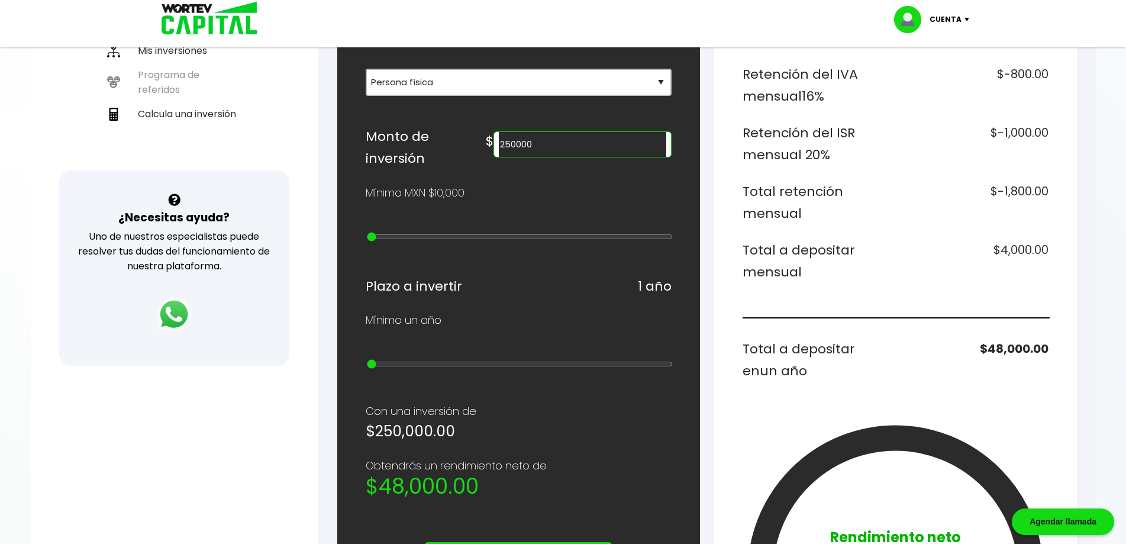
type input "250000"
click at [441, 119] on div "¿Cuánto quieres invertir? WORTEV CAPITAL crece tu dinero apoyando empresas mexi…" at bounding box center [519, 357] width 306 height 955
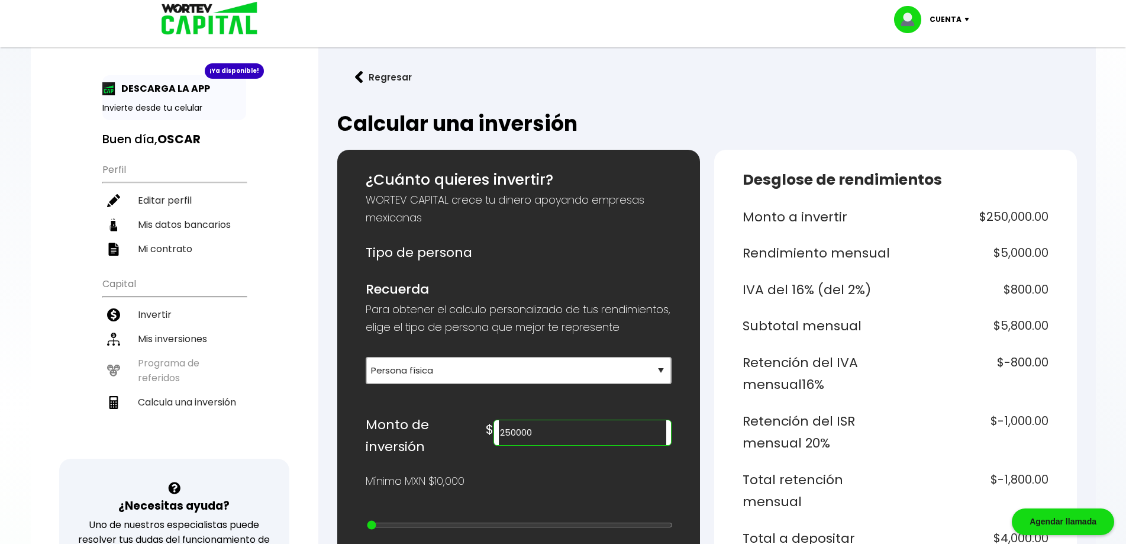
scroll to position [0, 0]
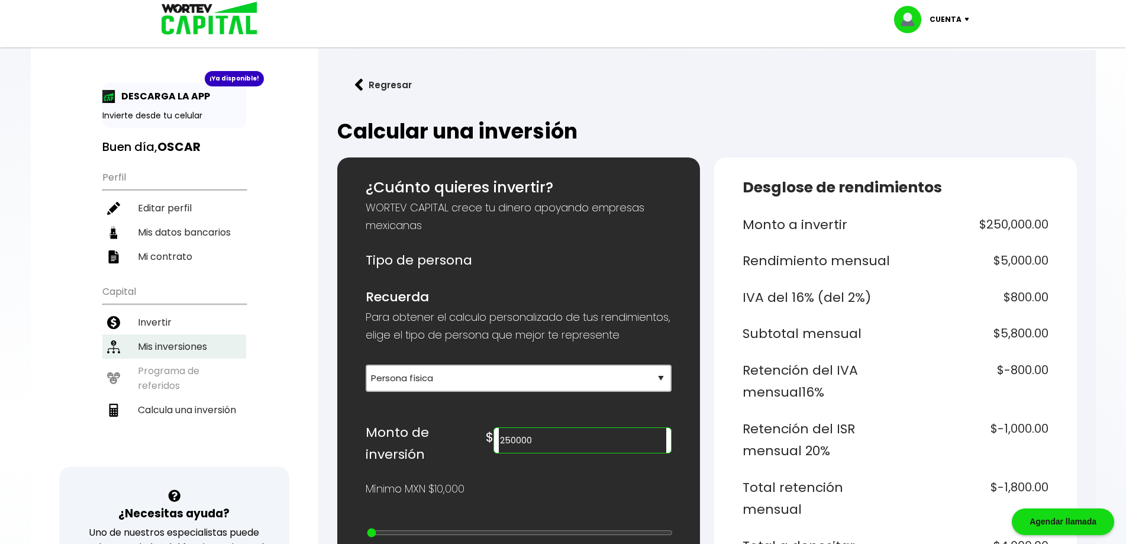
click at [150, 345] on li "Mis inversiones" at bounding box center [174, 346] width 144 height 24
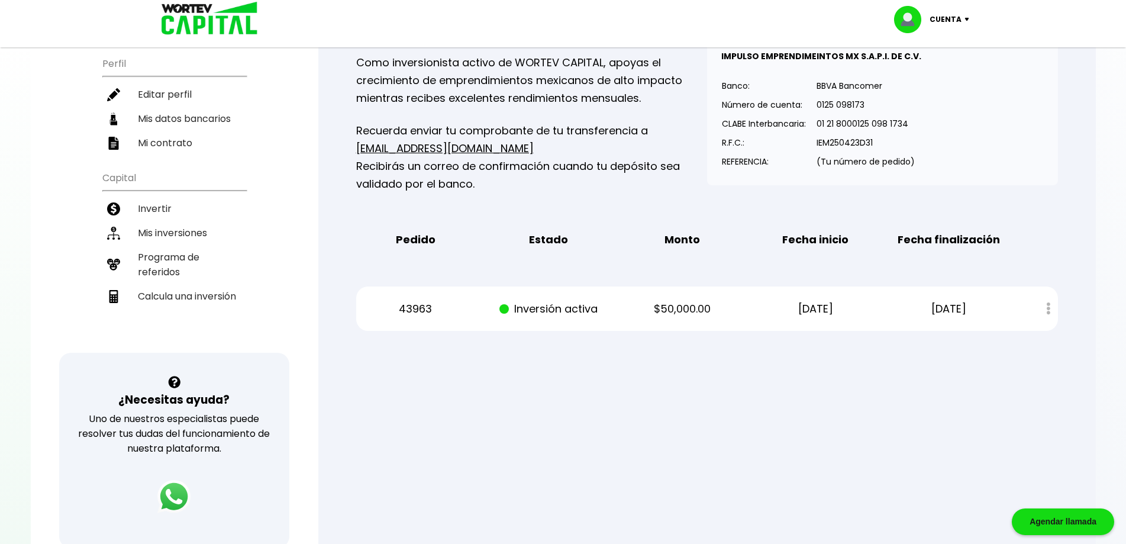
scroll to position [118, 0]
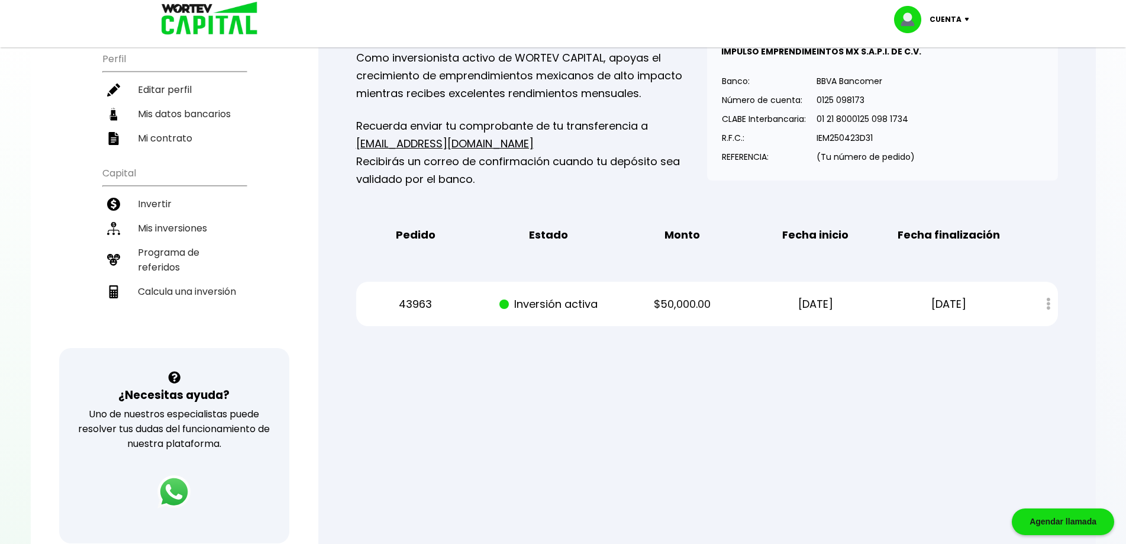
click at [1042, 307] on div "Estado de cuenta" at bounding box center [1040, 303] width 35 height 25
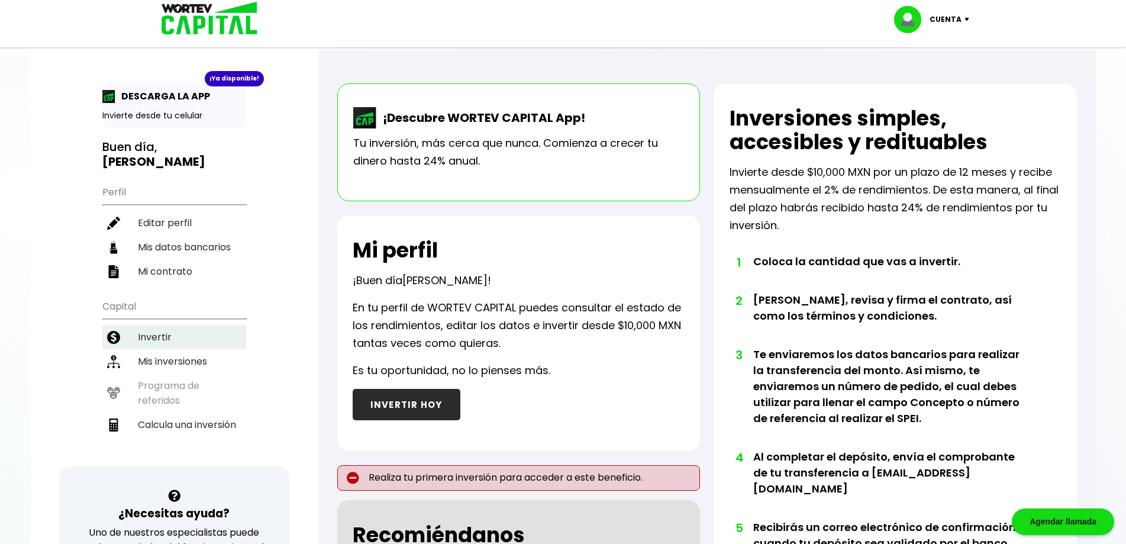
click at [183, 325] on li "Invertir" at bounding box center [174, 337] width 144 height 24
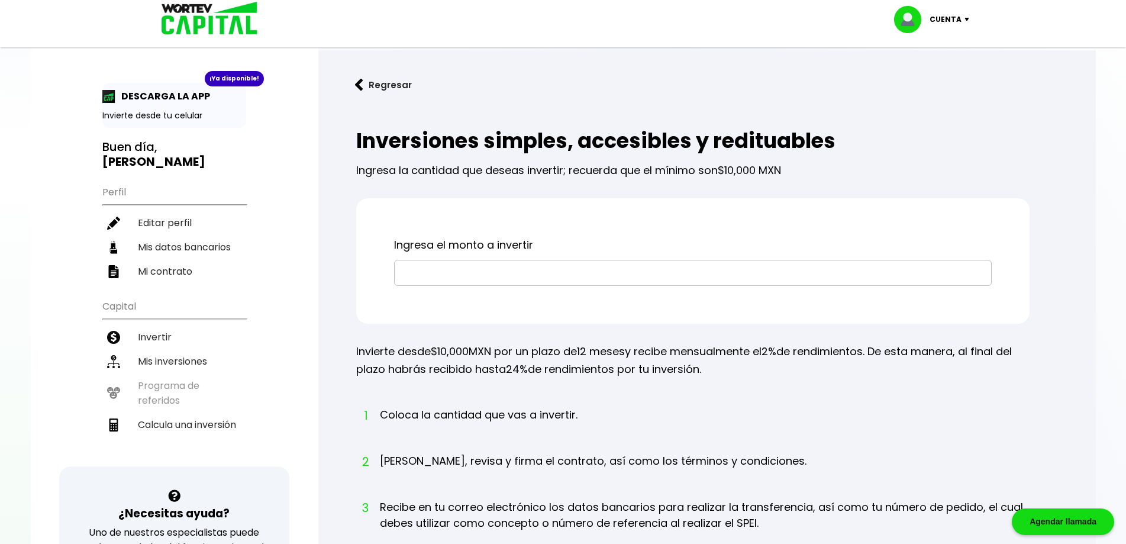
click at [485, 289] on div "Ingresa el monto a invertir" at bounding box center [692, 260] width 673 height 125
click at [492, 272] on input "text" at bounding box center [692, 272] width 587 height 25
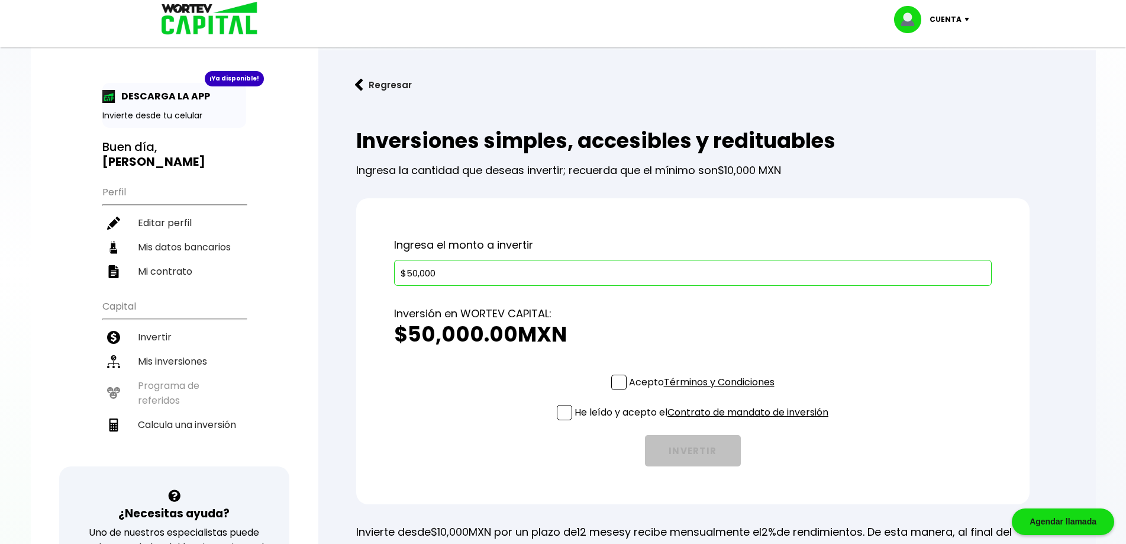
type input "$50,000"
click at [624, 388] on span at bounding box center [618, 382] width 15 height 15
click at [704, 391] on input "Acepto Términos y Condiciones" at bounding box center [704, 391] width 0 height 0
click at [562, 411] on span at bounding box center [564, 412] width 15 height 15
click at [704, 421] on input "He leído y acepto el Contrato de mandato de inversión" at bounding box center [704, 421] width 0 height 0
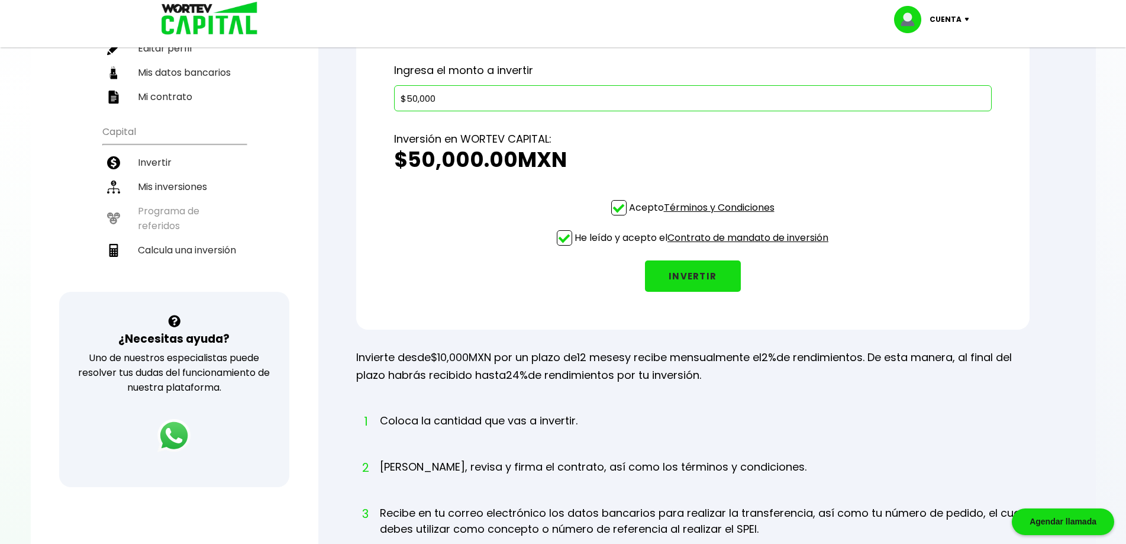
scroll to position [178, 0]
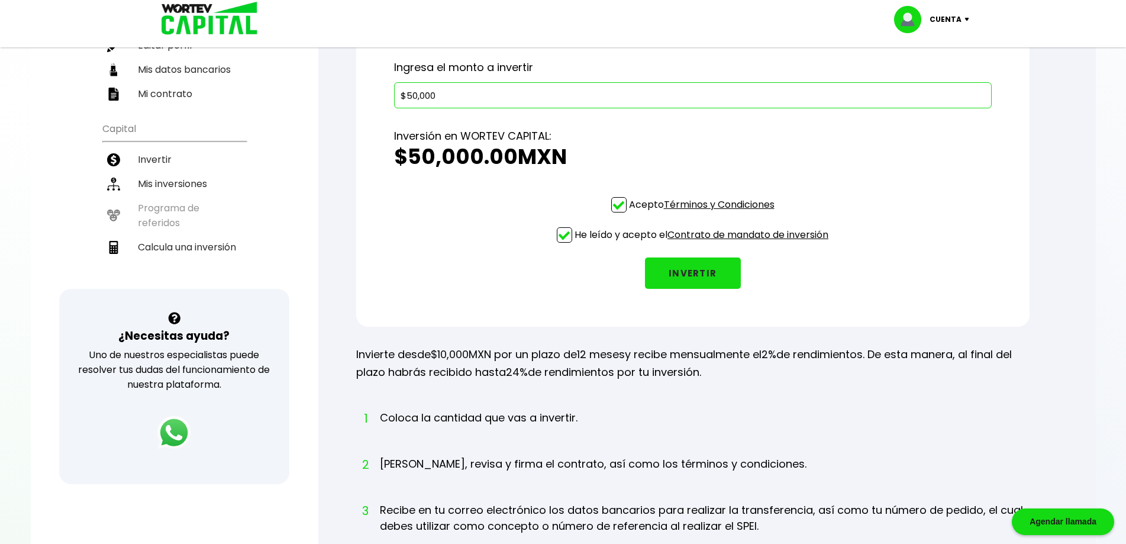
click at [703, 279] on button "INVERTIR" at bounding box center [693, 272] width 96 height 31
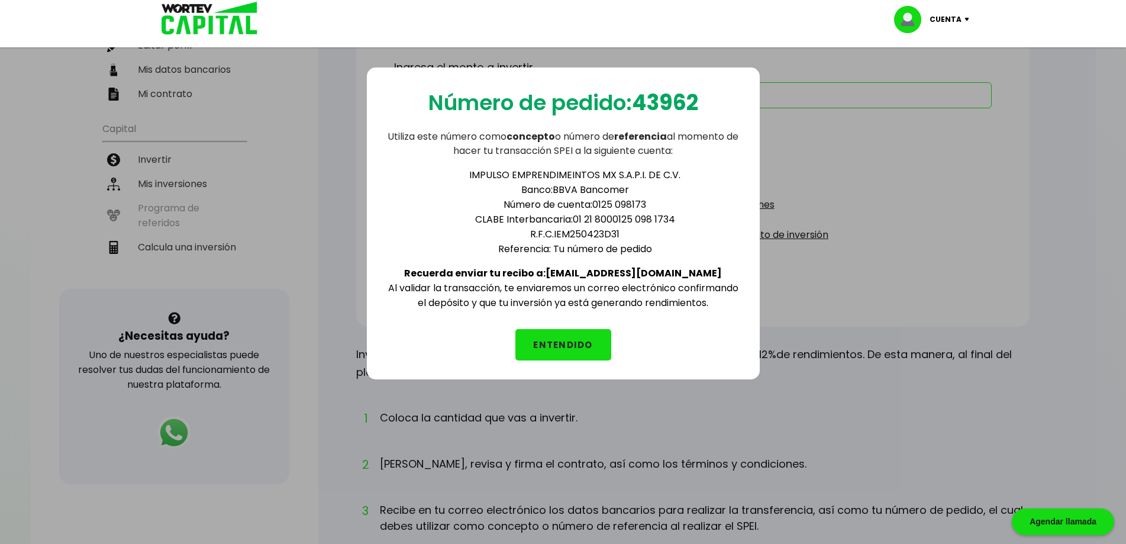
click at [549, 336] on button "ENTENDIDO" at bounding box center [563, 344] width 96 height 31
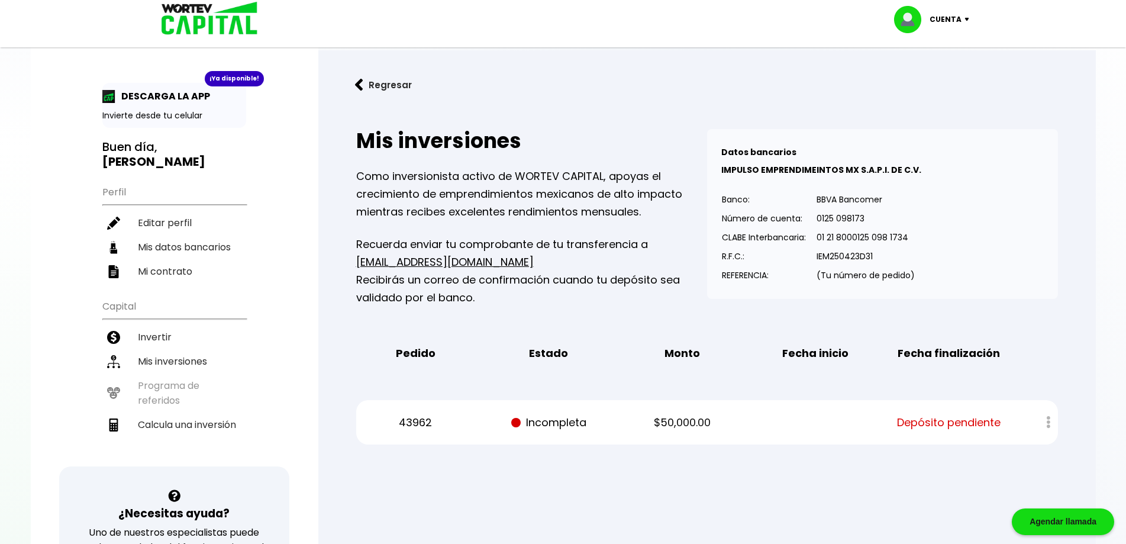
click at [1039, 421] on div at bounding box center [1040, 422] width 35 height 25
click at [1043, 422] on div at bounding box center [1040, 422] width 35 height 25
click at [1042, 425] on div at bounding box center [1040, 422] width 35 height 25
click at [965, 427] on span "Depósito pendiente" at bounding box center [949, 423] width 104 height 18
click at [235, 349] on li "Mis inversiones" at bounding box center [174, 361] width 144 height 24
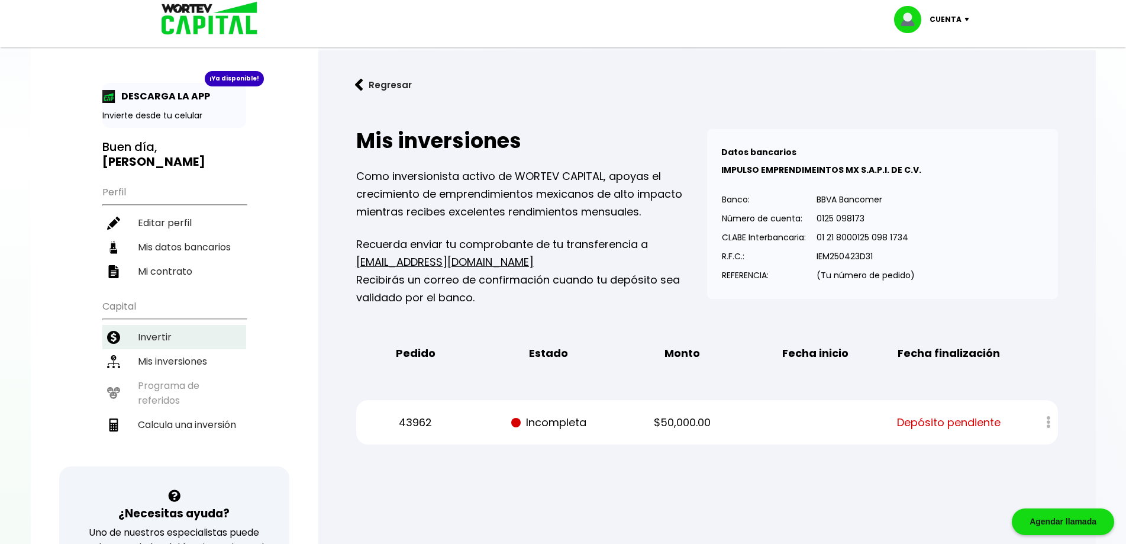
click at [221, 325] on li "Invertir" at bounding box center [174, 337] width 144 height 24
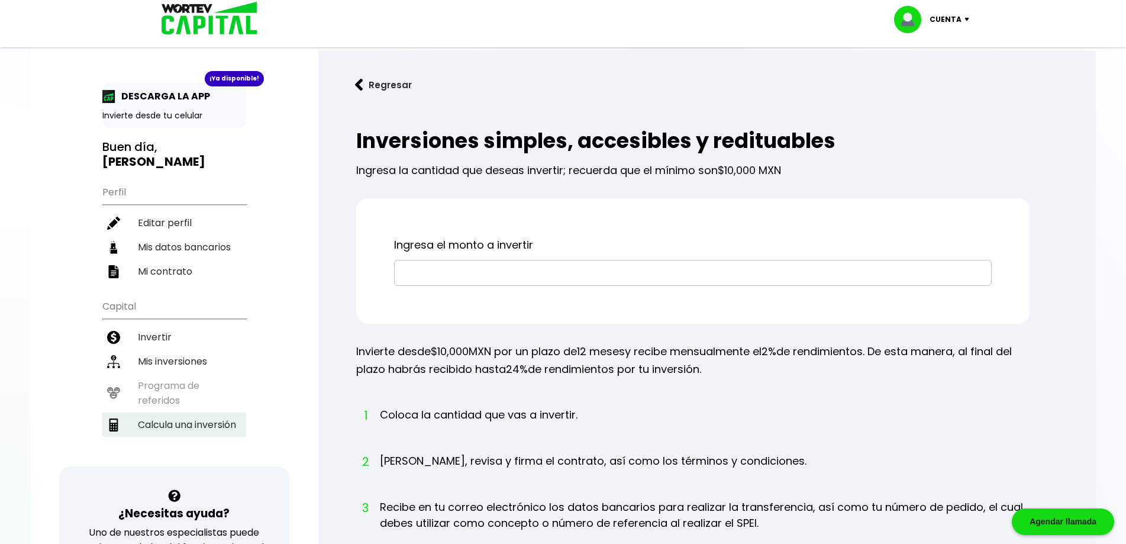
click at [223, 412] on li "Calcula una inversión" at bounding box center [174, 424] width 144 height 24
select select "1"
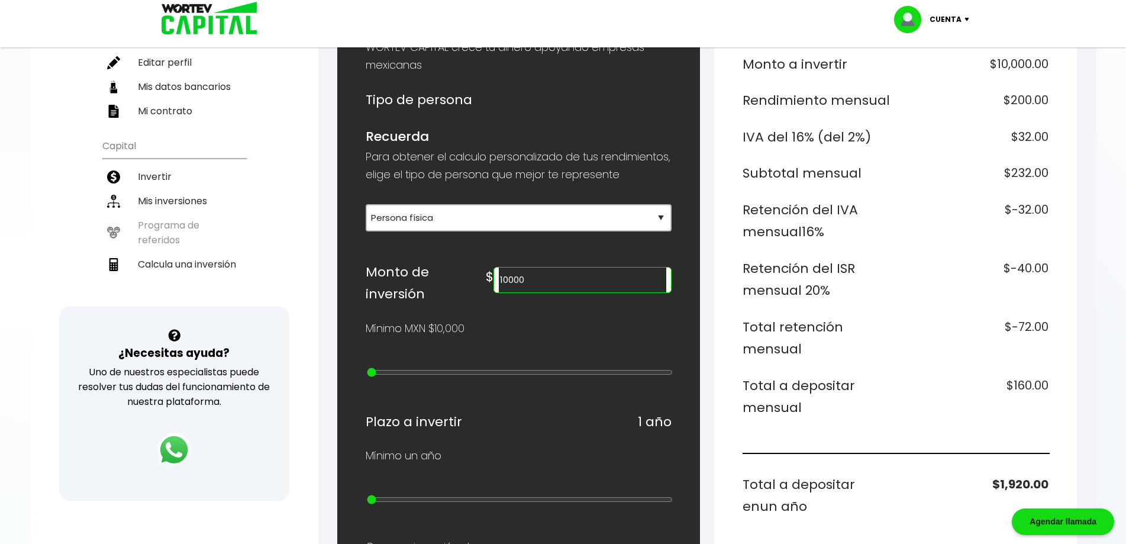
scroll to position [178, 0]
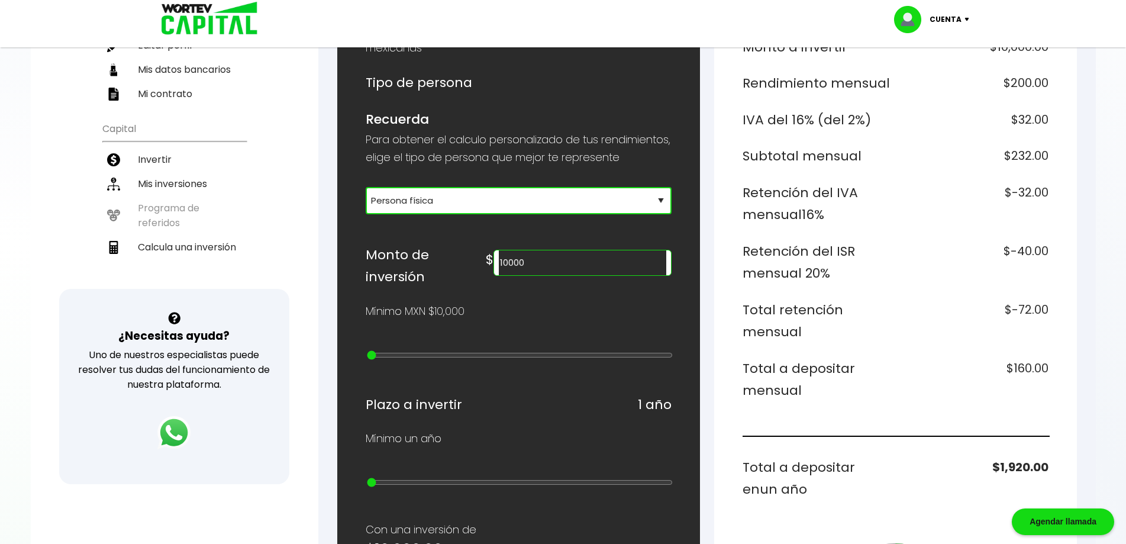
click at [573, 214] on select "Selecciona tu tipo de persona Persona Física que emite factura Persona física P…" at bounding box center [519, 200] width 306 height 27
click at [366, 204] on select "Selecciona tu tipo de persona Persona Física que emite factura Persona física P…" at bounding box center [519, 200] width 306 height 27
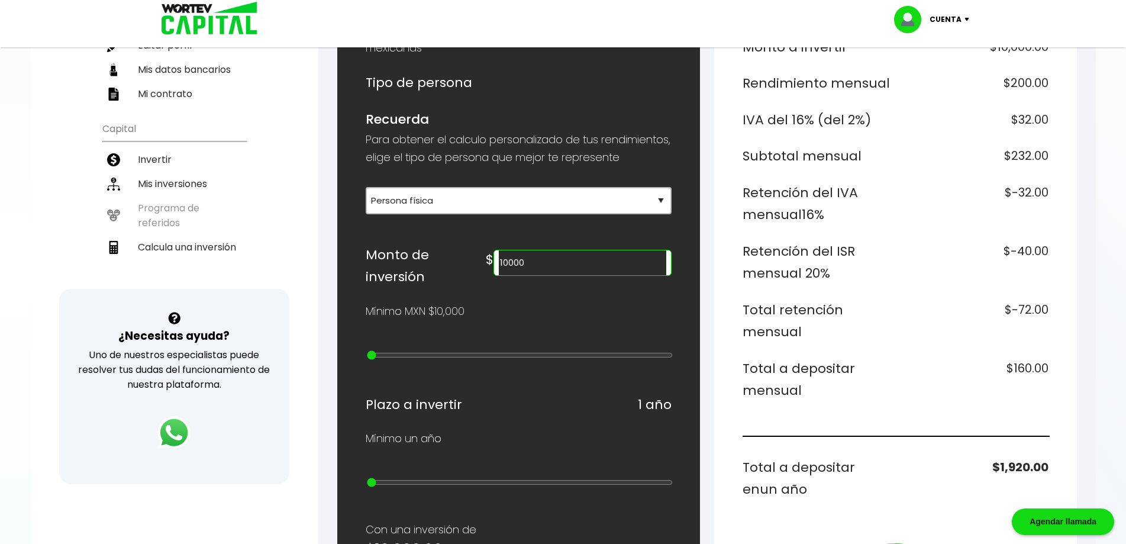
click at [588, 273] on input "10000" at bounding box center [582, 262] width 167 height 25
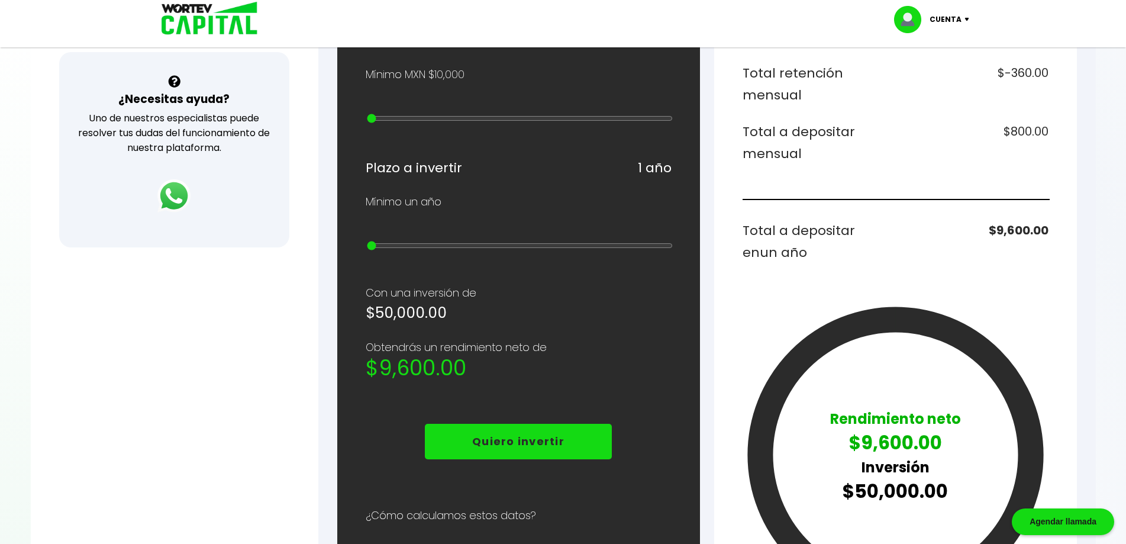
scroll to position [533, 0]
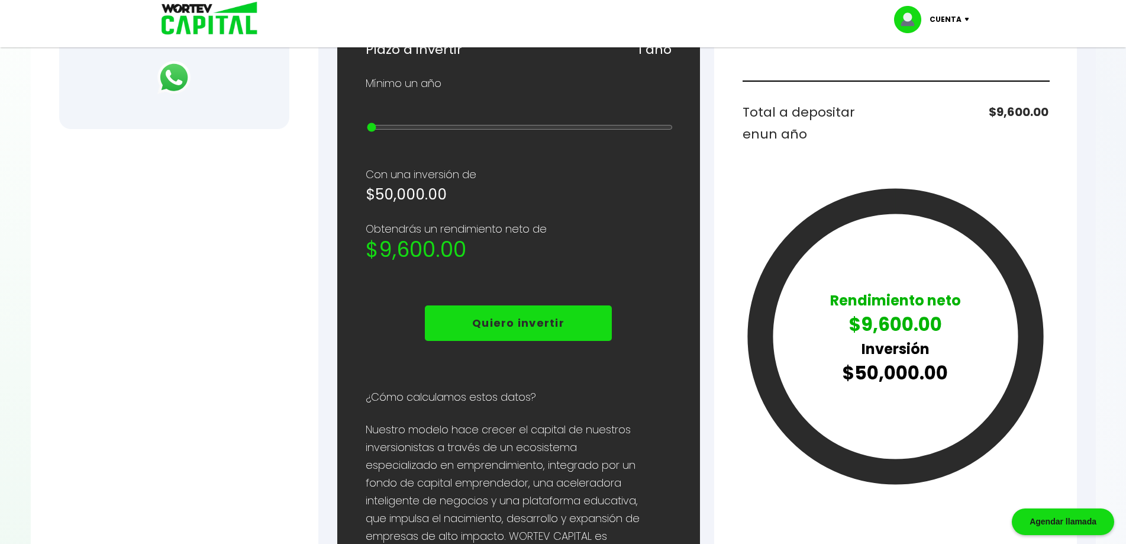
type input "50000"
drag, startPoint x: 371, startPoint y: 131, endPoint x: 382, endPoint y: 130, distance: 11.3
click at [382, 130] on input "range" at bounding box center [520, 126] width 306 height 9
drag, startPoint x: 370, startPoint y: 132, endPoint x: 389, endPoint y: 131, distance: 19.0
click at [389, 131] on input "range" at bounding box center [520, 126] width 306 height 9
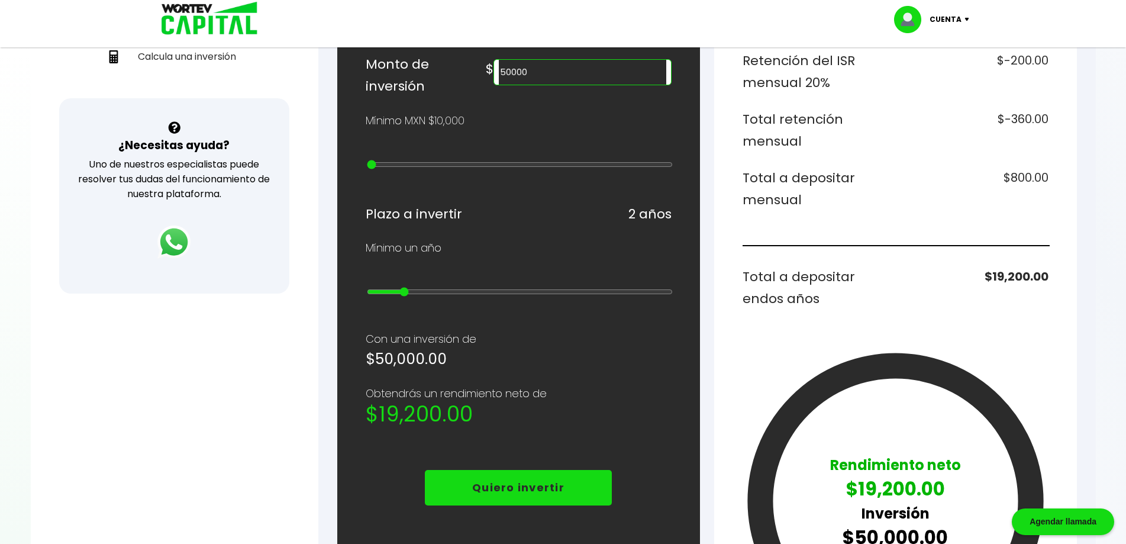
scroll to position [355, 0]
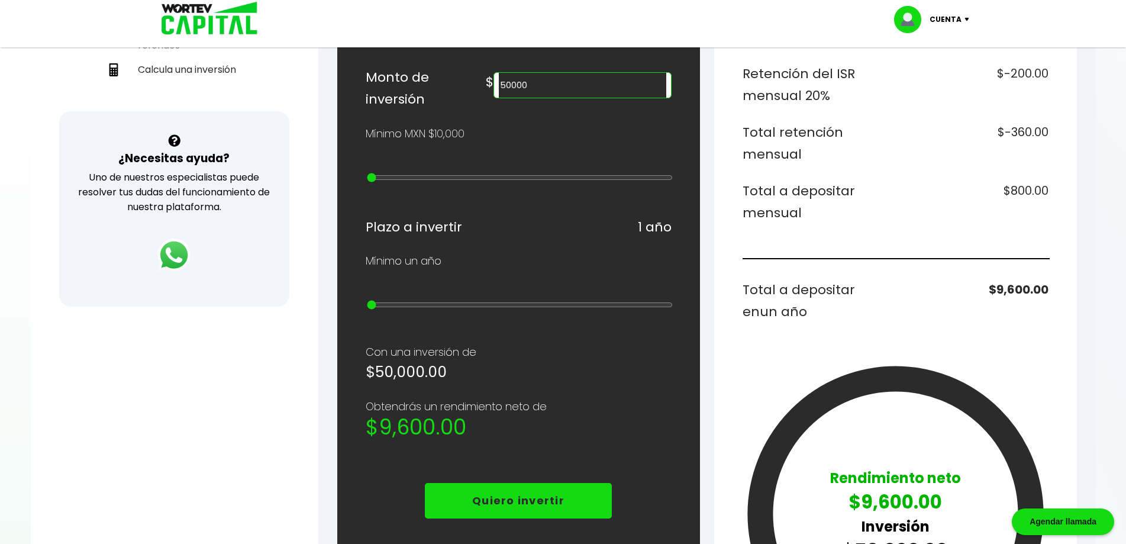
drag, startPoint x: 401, startPoint y: 309, endPoint x: 334, endPoint y: 307, distance: 66.9
type input "1"
click at [367, 307] on input "range" at bounding box center [520, 304] width 306 height 9
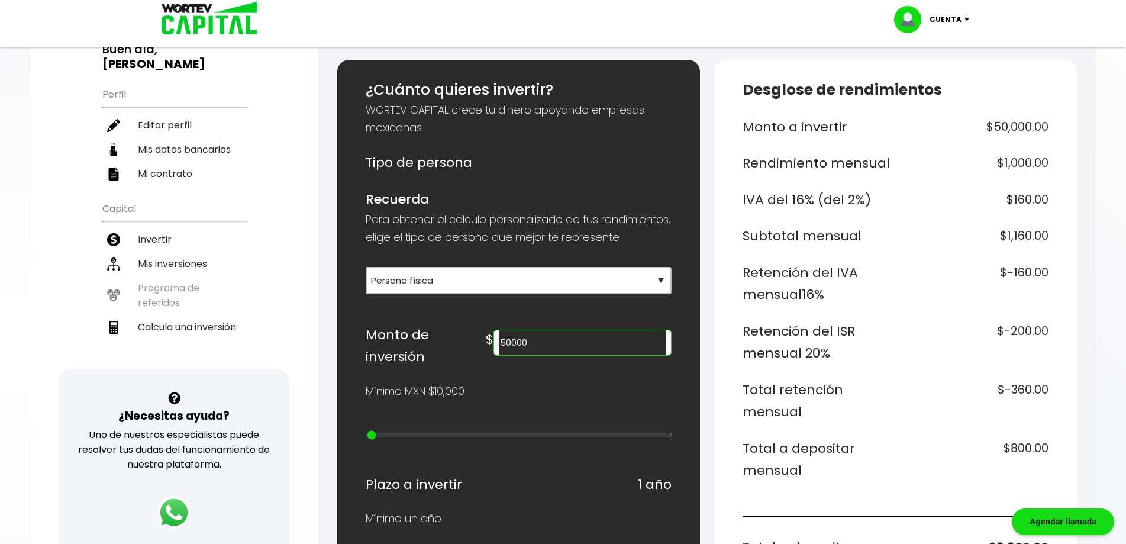
scroll to position [118, 0]
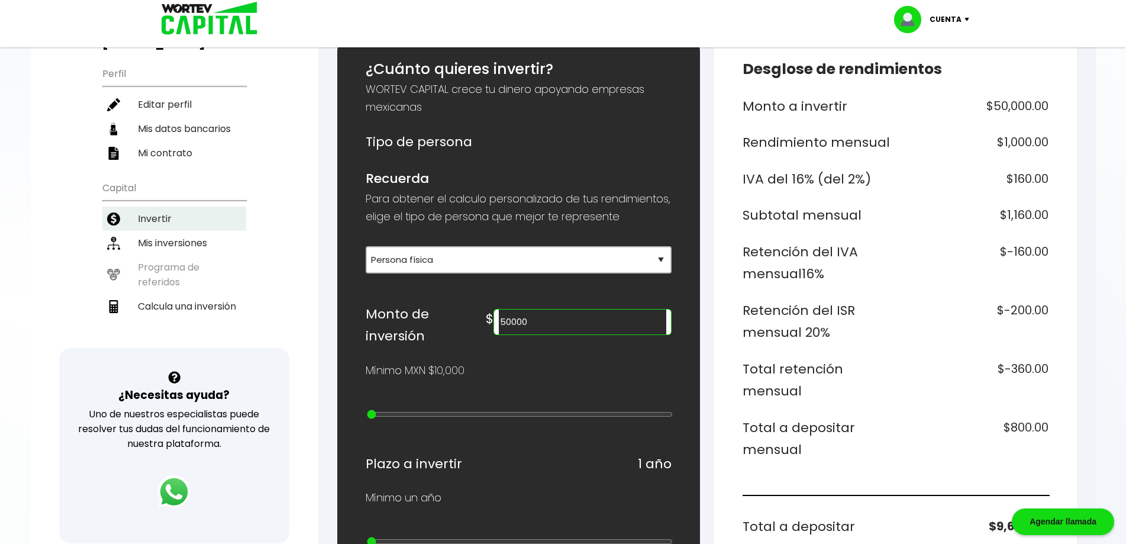
click at [125, 212] on li "Invertir" at bounding box center [174, 219] width 144 height 24
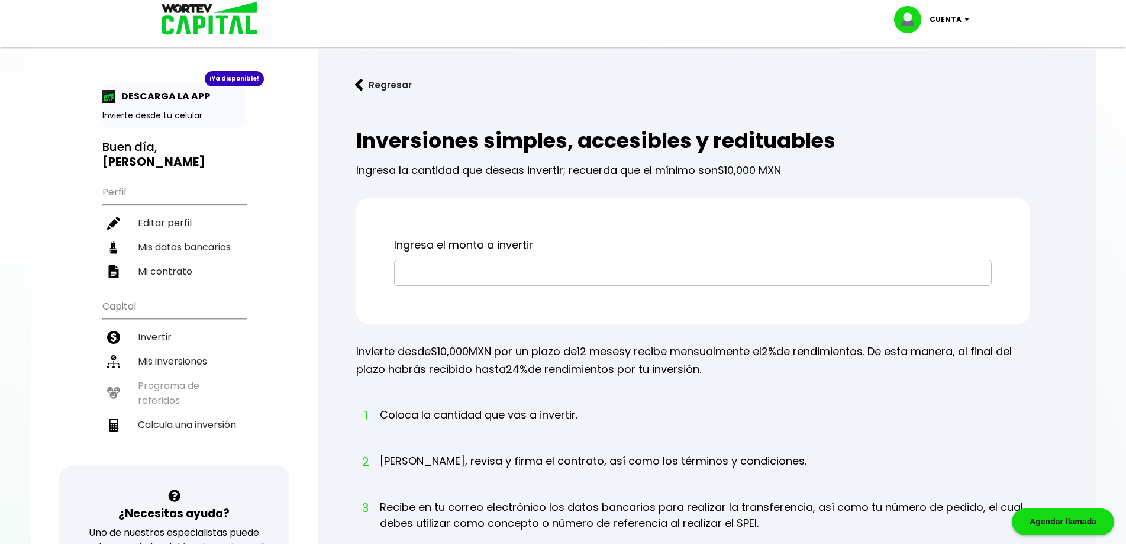
click at [488, 269] on input "text" at bounding box center [692, 272] width 587 height 25
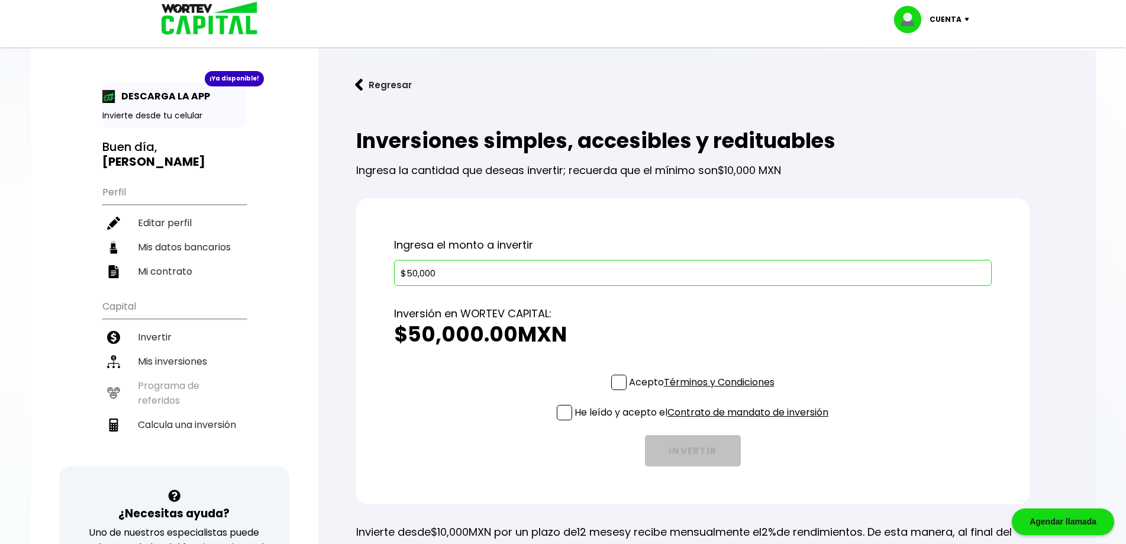
type input "$50,000"
click at [617, 385] on span at bounding box center [618, 382] width 15 height 15
click at [704, 391] on input "Acepto Términos y Condiciones" at bounding box center [704, 391] width 0 height 0
click at [565, 414] on span at bounding box center [564, 412] width 15 height 15
click at [704, 421] on input "He leído y acepto el Contrato de mandato de inversión" at bounding box center [704, 421] width 0 height 0
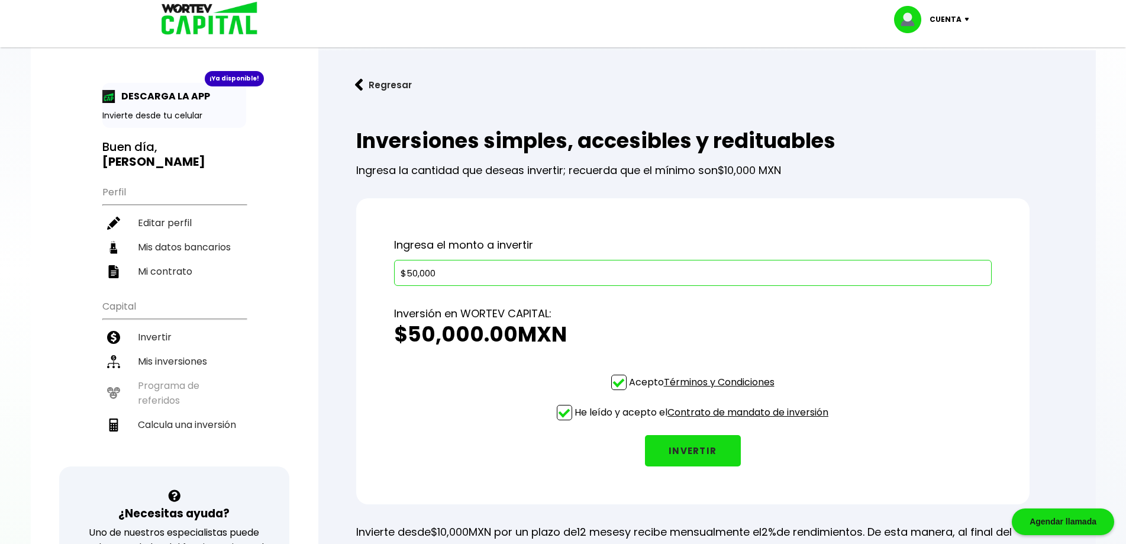
click at [683, 456] on button "INVERTIR" at bounding box center [693, 450] width 96 height 31
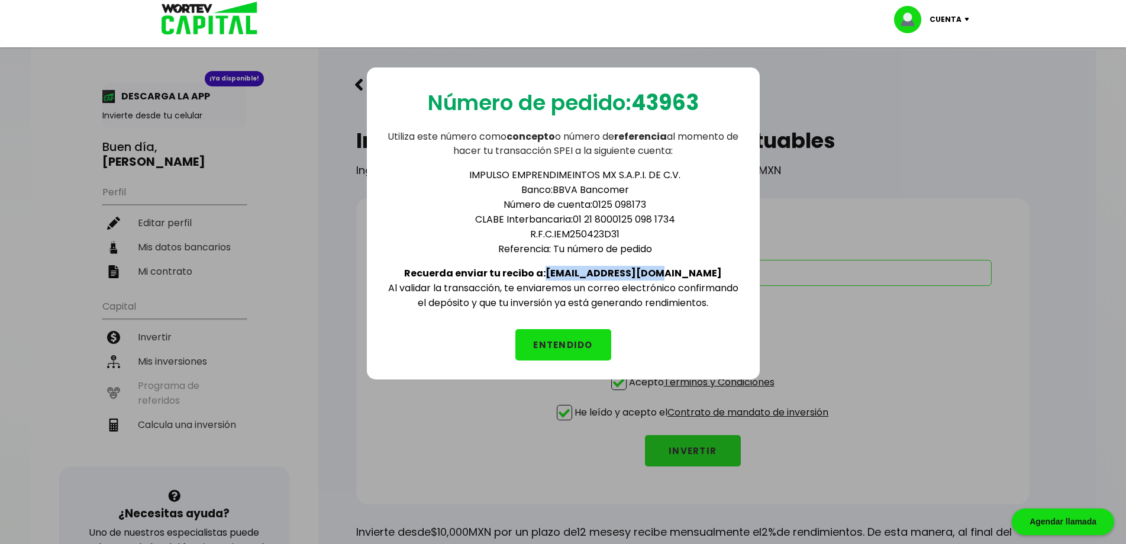
drag, startPoint x: 583, startPoint y: 273, endPoint x: 686, endPoint y: 266, distance: 102.6
click at [686, 266] on div "IMPULSO EMPRENDIMEINTOS MX S.A.P.I. DE C.V. Banco: BBVA Bancomer Número de cuen…" at bounding box center [563, 234] width 355 height 152
copy b "[EMAIL_ADDRESS][DOMAIN_NAME]"
click at [598, 321] on div "Número de pedido: 43963 Utiliza este número como concepto o número de referenci…" at bounding box center [563, 223] width 393 height 312
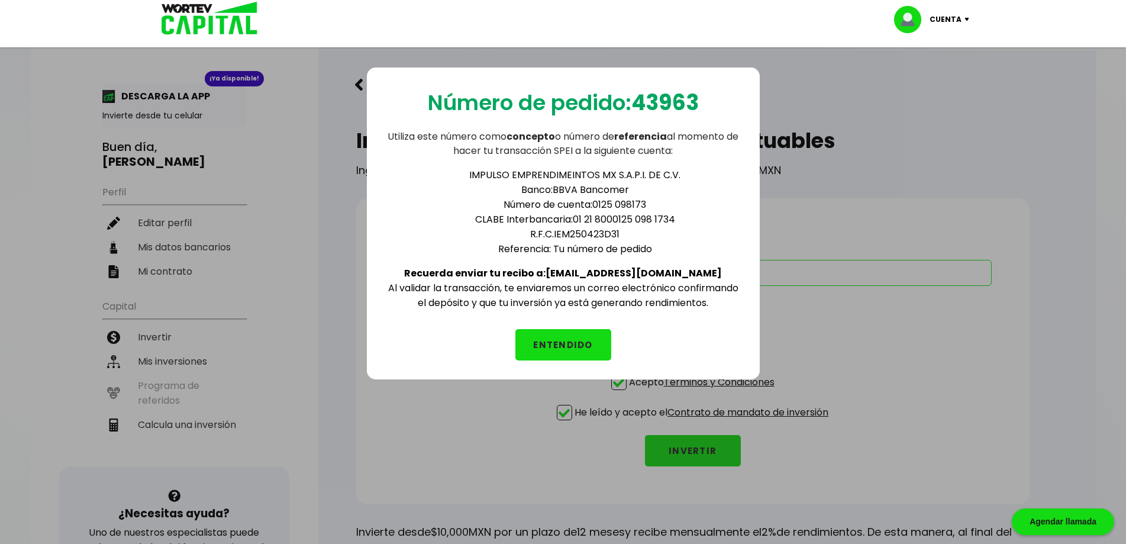
click at [583, 333] on button "ENTENDIDO" at bounding box center [563, 344] width 96 height 31
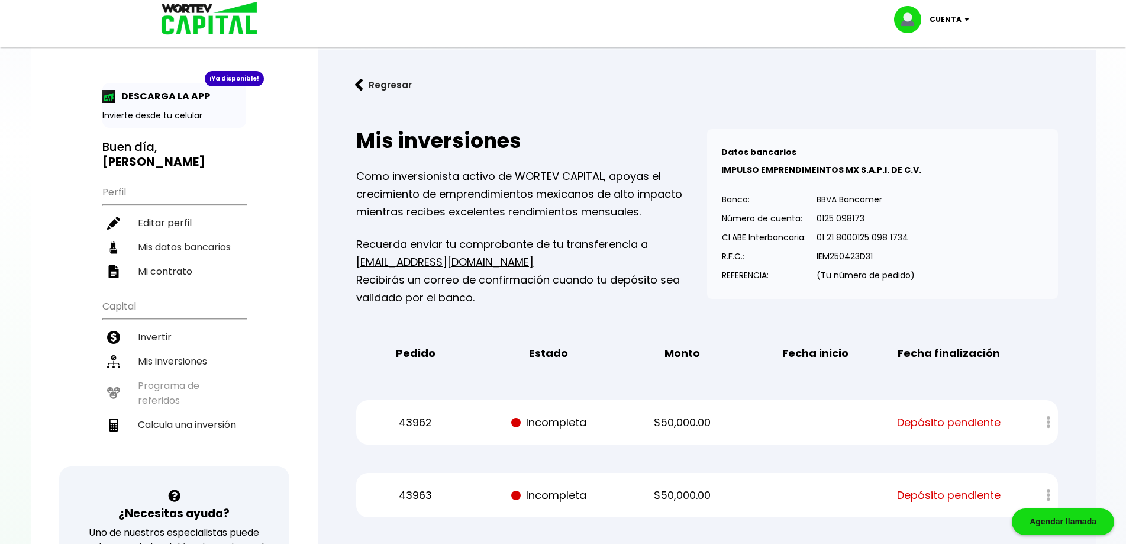
drag, startPoint x: 214, startPoint y: 100, endPoint x: 202, endPoint y: 89, distance: 15.9
click at [202, 89] on div "DESCARGA LA APP" at bounding box center [174, 96] width 144 height 15
click at [243, 80] on div "¡Ya disponible!" at bounding box center [234, 78] width 59 height 15
click at [182, 101] on p "DESCARGA LA APP" at bounding box center [162, 96] width 95 height 15
click at [112, 100] on img at bounding box center [108, 96] width 13 height 13
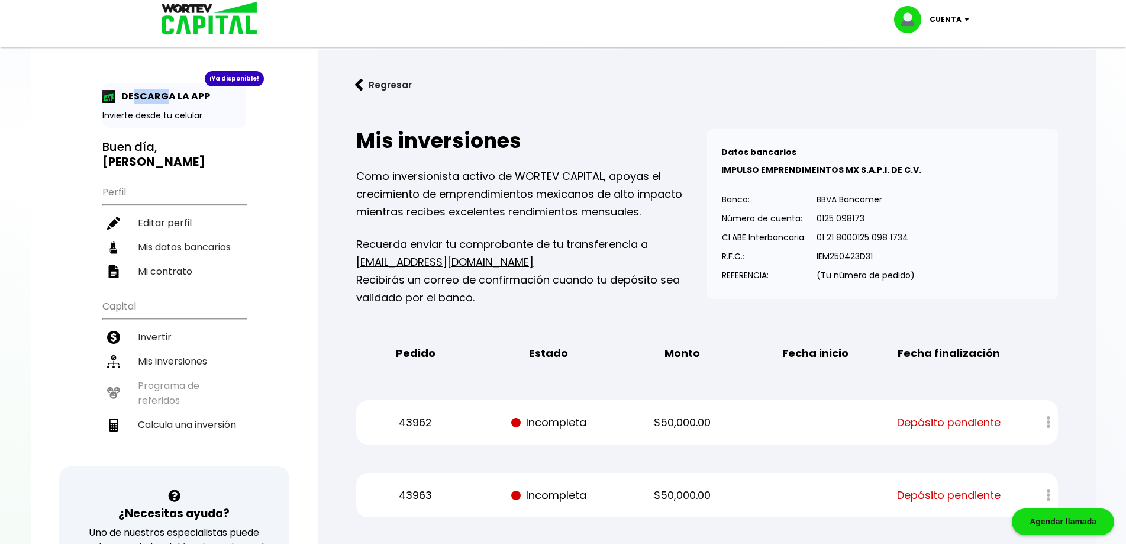
drag, startPoint x: 140, startPoint y: 91, endPoint x: 173, endPoint y: 89, distance: 33.2
click at [166, 89] on p "DESCARGA LA APP" at bounding box center [162, 96] width 95 height 15
click at [229, 74] on div "¡Ya disponible!" at bounding box center [234, 78] width 59 height 15
drag, startPoint x: 159, startPoint y: 113, endPoint x: 127, endPoint y: 108, distance: 31.8
click at [159, 113] on p "Invierte desde tu celular" at bounding box center [174, 115] width 144 height 12
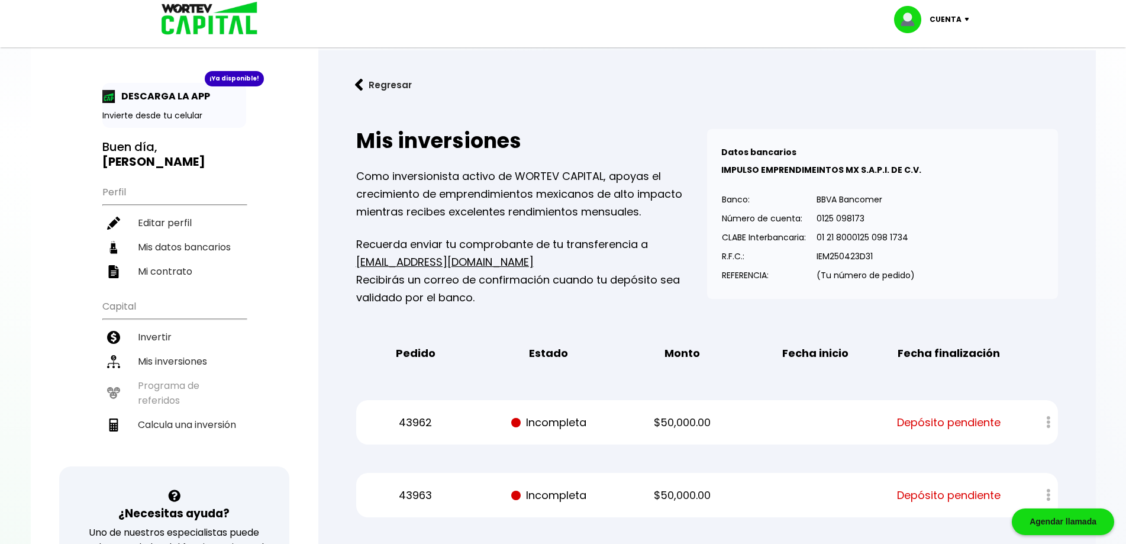
click at [112, 99] on img at bounding box center [108, 96] width 13 height 13
click at [108, 97] on img at bounding box center [108, 96] width 13 height 13
click at [185, 235] on li "Mis datos bancarios" at bounding box center [174, 247] width 144 height 24
select select "Santander"
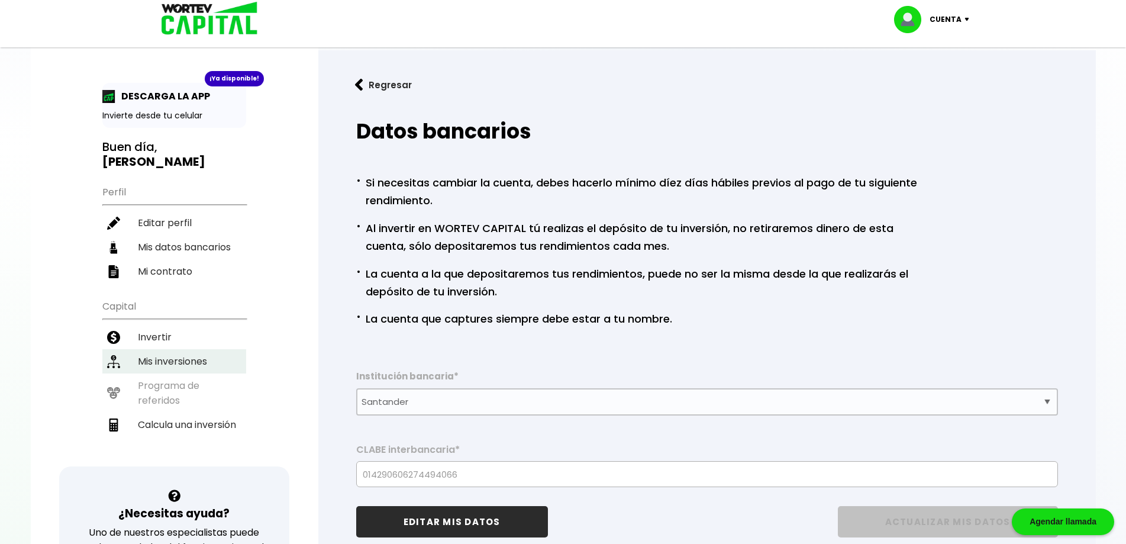
click at [189, 352] on li "Mis inversiones" at bounding box center [174, 361] width 144 height 24
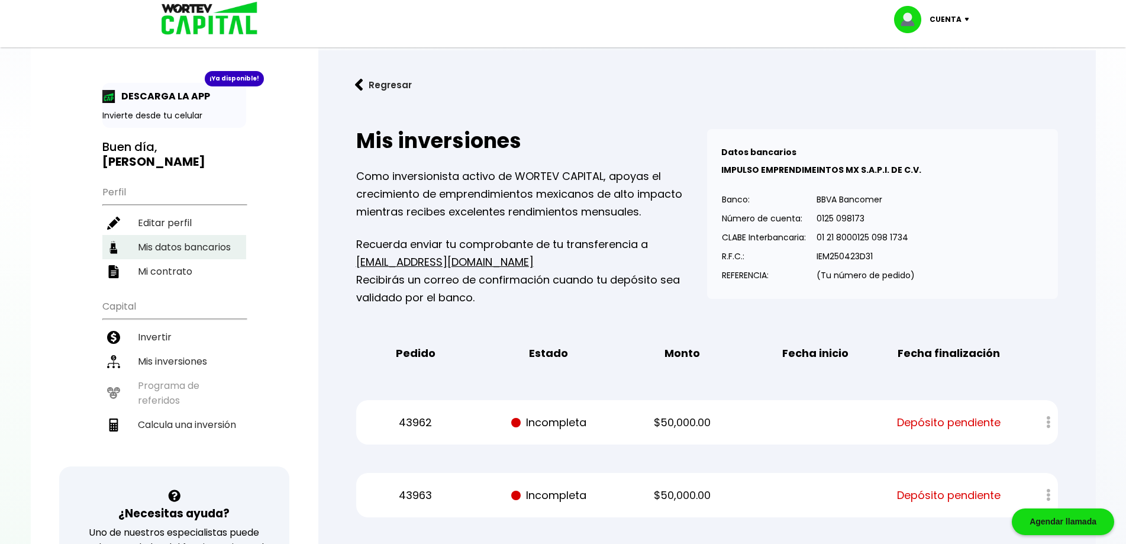
click at [210, 238] on li "Mis datos bancarios" at bounding box center [174, 247] width 144 height 24
select select "Santander"
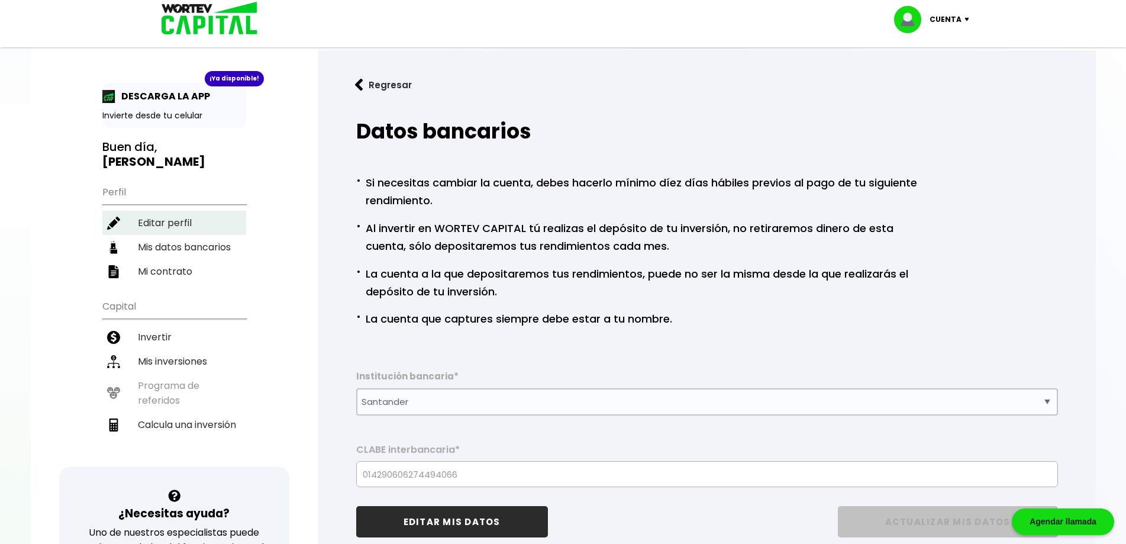
click at [220, 211] on li "Editar perfil" at bounding box center [174, 223] width 144 height 24
select select "Hombre"
select select "Licenciatura"
select select "HG"
select select "Santander"
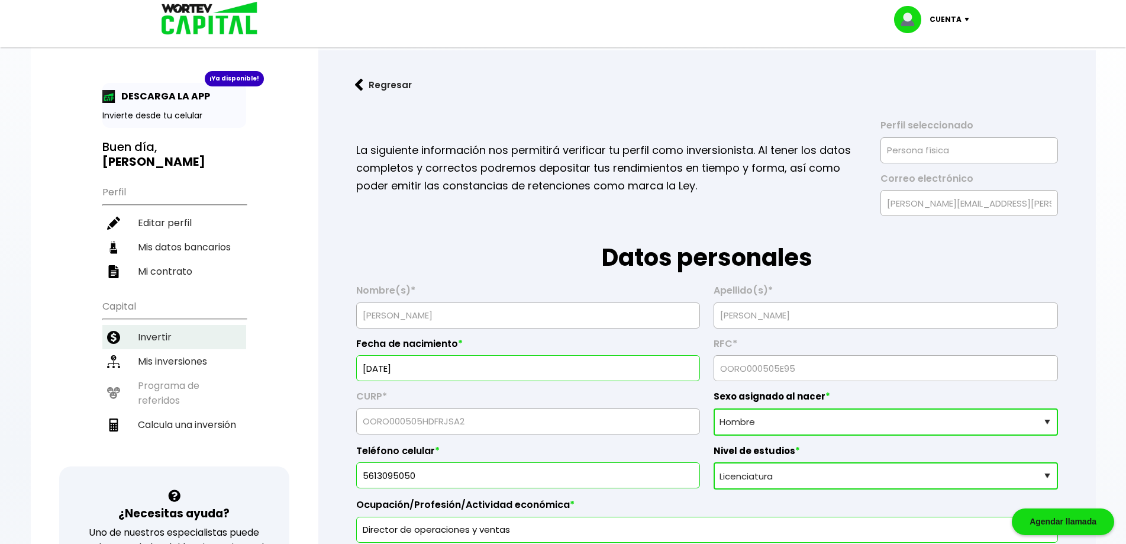
click at [161, 330] on li "Invertir" at bounding box center [174, 337] width 144 height 24
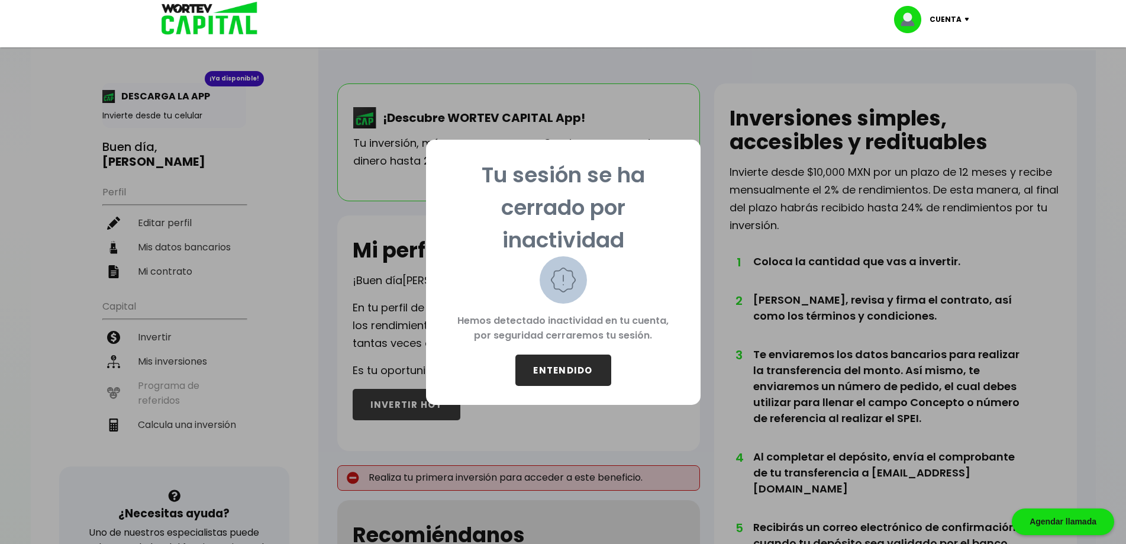
click at [583, 375] on button "ENTENDIDO" at bounding box center [563, 369] width 96 height 31
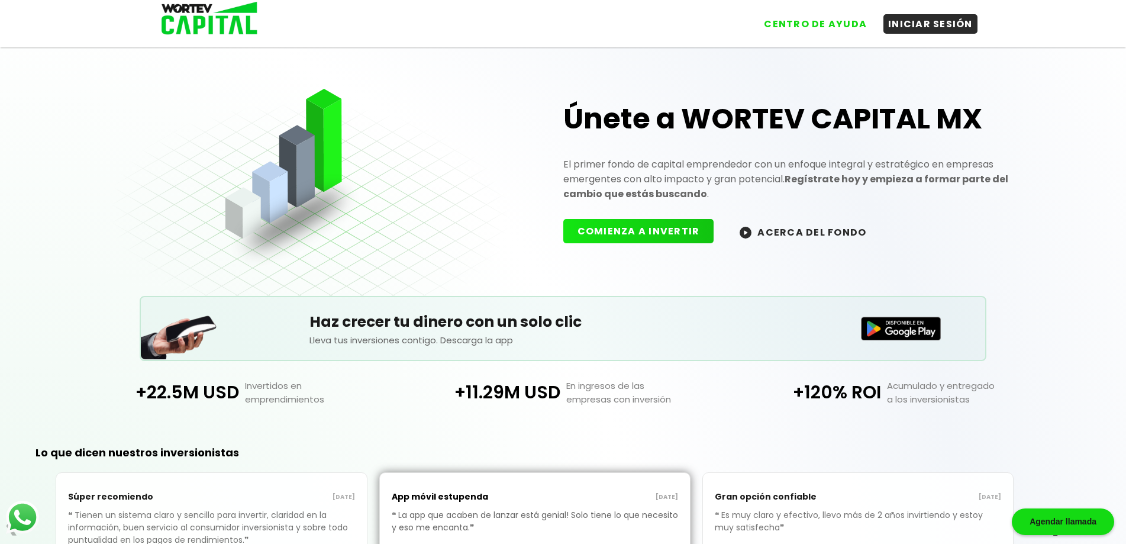
click at [177, 22] on img at bounding box center [205, 19] width 113 height 38
click at [214, 23] on img at bounding box center [205, 19] width 113 height 38
click at [917, 22] on button "INICIAR SESIÓN" at bounding box center [931, 22] width 94 height 20
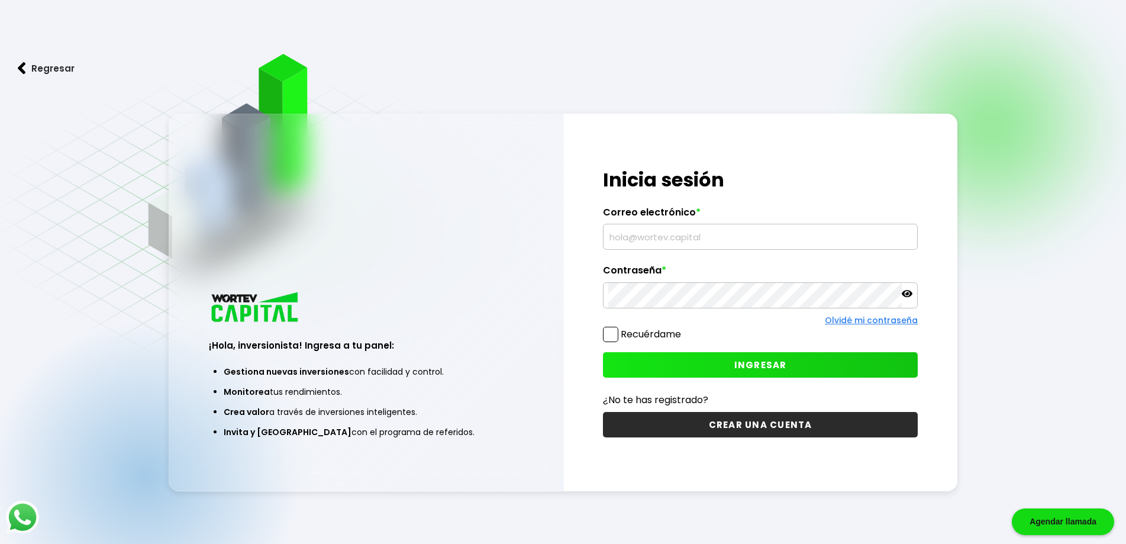
type input "[EMAIL_ADDRESS][PERSON_NAME][DOMAIN_NAME]"
click at [684, 247] on input "[EMAIL_ADDRESS][PERSON_NAME][DOMAIN_NAME]" at bounding box center [760, 236] width 304 height 25
click at [615, 340] on span at bounding box center [610, 334] width 15 height 15
click at [684, 328] on input "Recuérdame" at bounding box center [684, 328] width 0 height 0
click at [718, 373] on button "INGRESAR" at bounding box center [760, 364] width 315 height 25
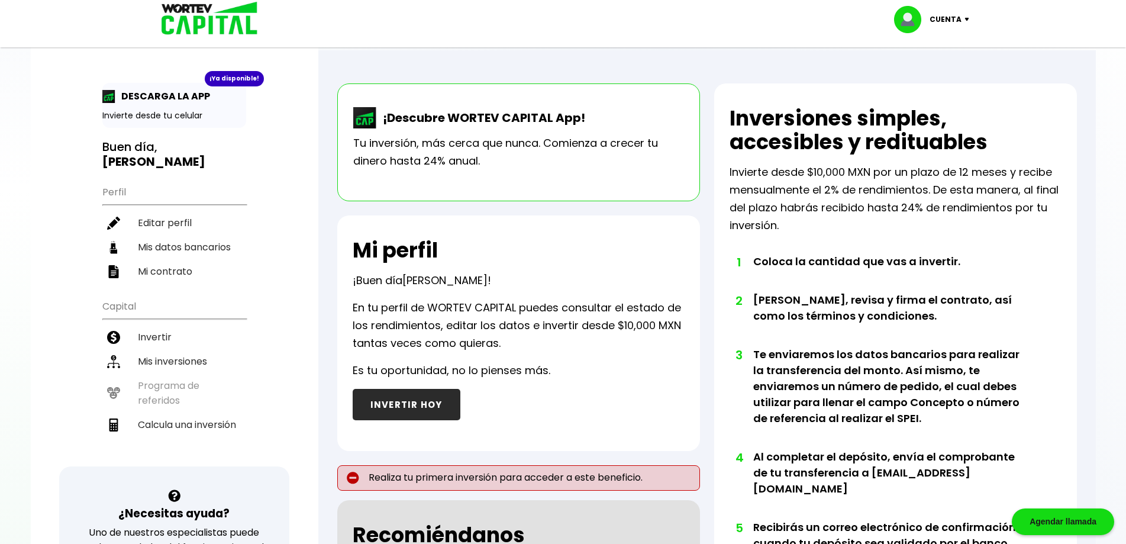
click at [185, 373] on ul "Capital Invertir Mis inversiones Programa de referidos Calcula una inversión" at bounding box center [174, 379] width 144 height 173
click at [175, 349] on li "Mis inversiones" at bounding box center [174, 361] width 144 height 24
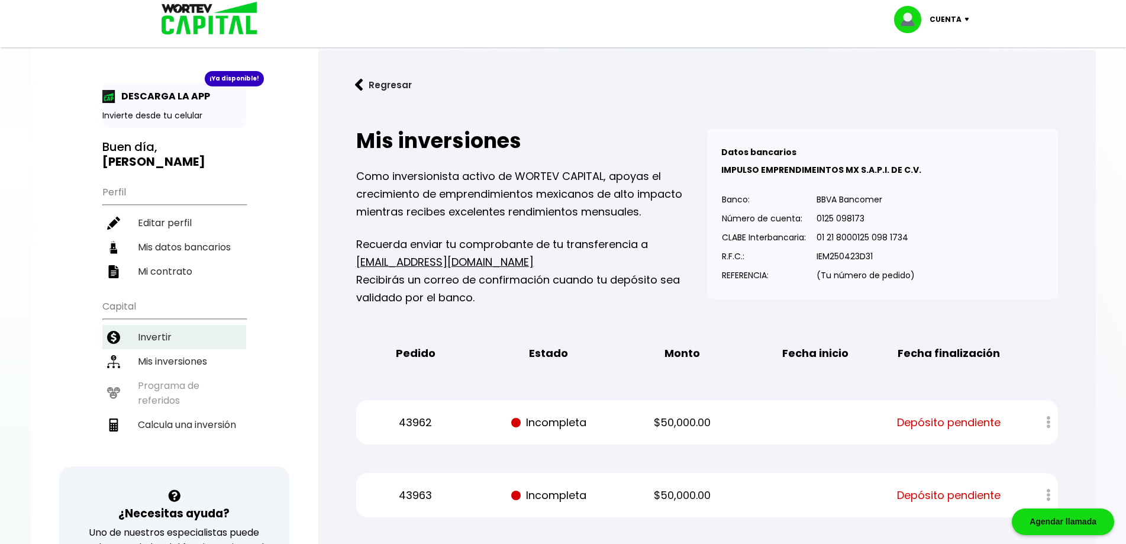
click at [149, 328] on li "Invertir" at bounding box center [174, 337] width 144 height 24
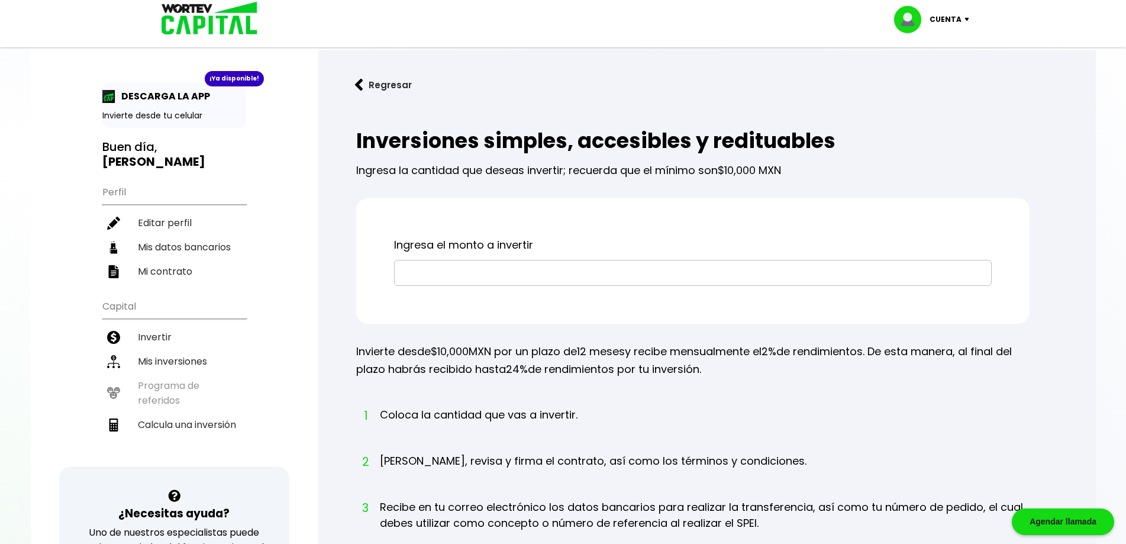
click at [955, 18] on p "Cuenta" at bounding box center [946, 20] width 32 height 18
